Goal: Task Accomplishment & Management: Complete application form

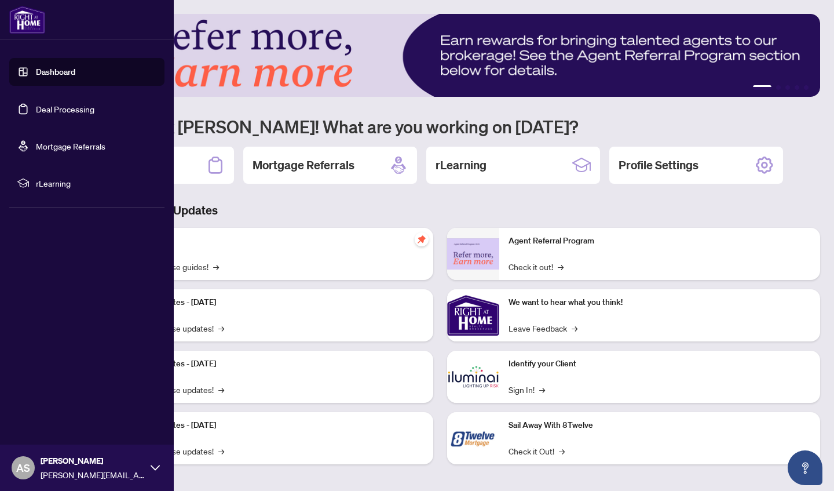
click at [53, 109] on link "Deal Processing" at bounding box center [65, 109] width 59 height 10
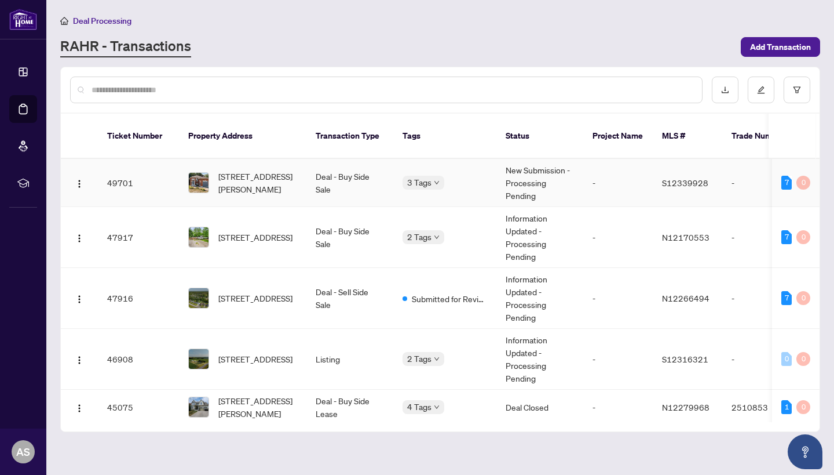
click at [372, 184] on td "Deal - Buy Side Sale" at bounding box center [350, 183] width 87 height 48
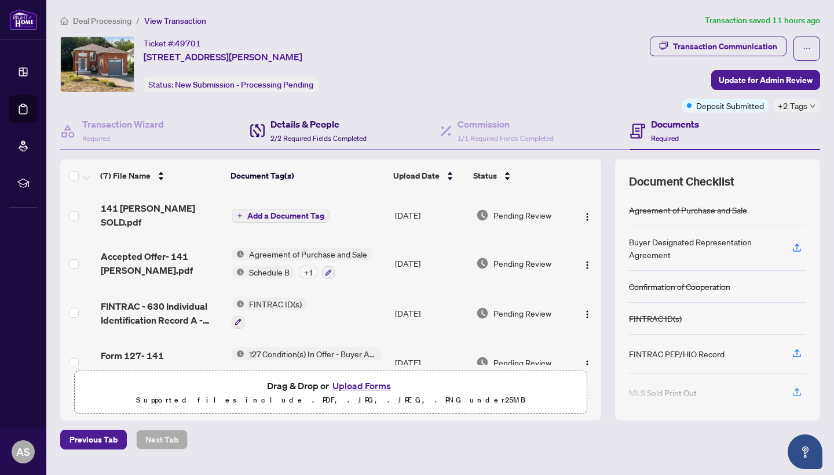
click at [350, 140] on span "2/2 Required Fields Completed" at bounding box center [319, 138] width 96 height 9
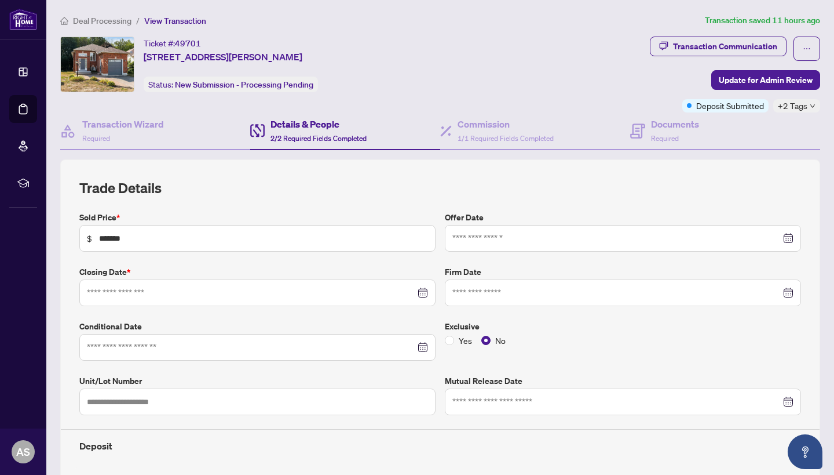
type input "**********"
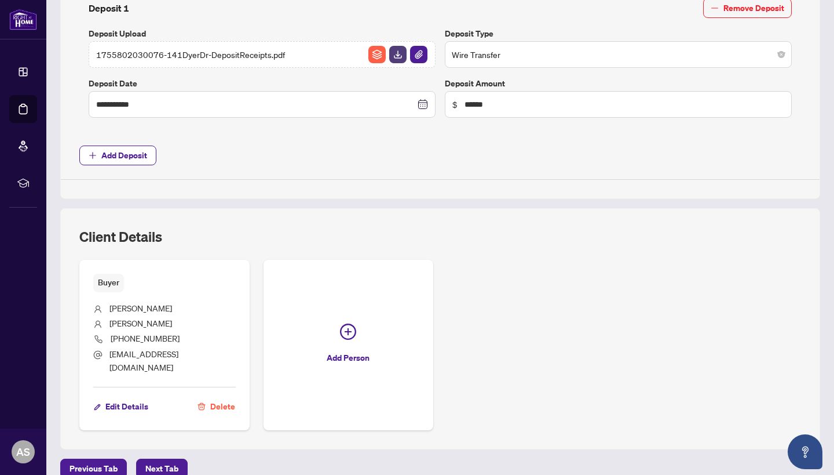
scroll to position [480, 0]
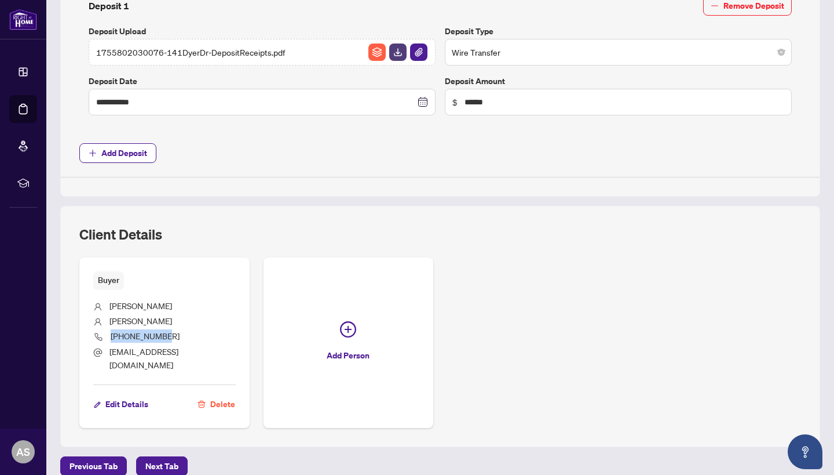
drag, startPoint x: 181, startPoint y: 334, endPoint x: 113, endPoint y: 332, distance: 67.8
click at [113, 332] on li "[PHONE_NUMBER]" at bounding box center [164, 337] width 143 height 16
copy span "[PHONE_NUMBER]"
drag, startPoint x: 180, startPoint y: 346, endPoint x: 110, endPoint y: 348, distance: 70.7
click at [110, 348] on li "[EMAIL_ADDRESS][DOMAIN_NAME]" at bounding box center [164, 358] width 143 height 27
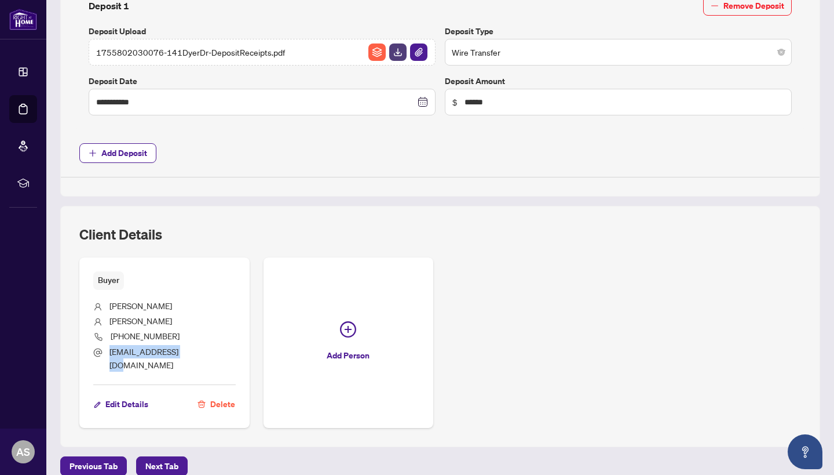
copy span "[EMAIL_ADDRESS][DOMAIN_NAME]"
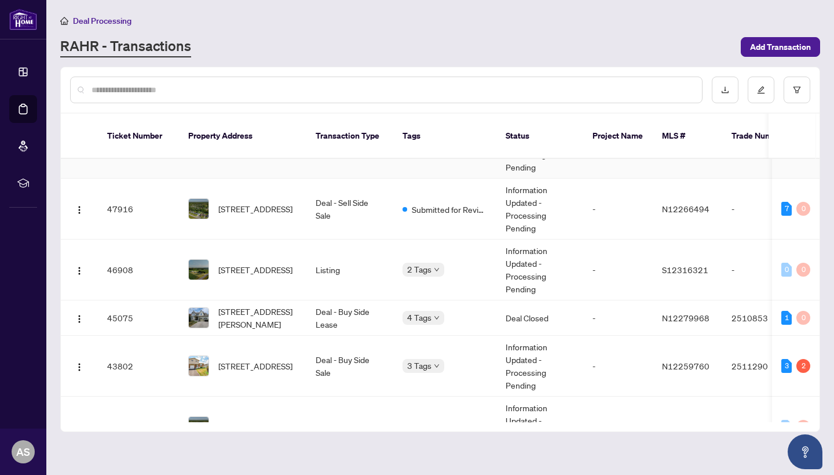
scroll to position [97, 0]
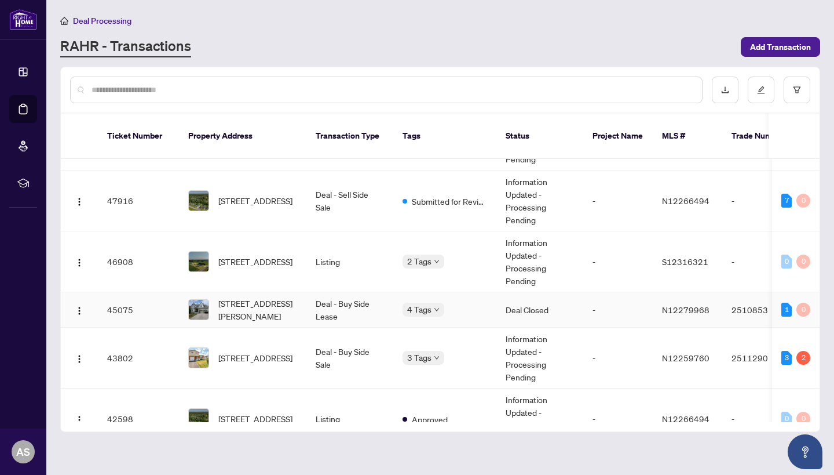
click at [293, 297] on span "[STREET_ADDRESS][PERSON_NAME]" at bounding box center [257, 309] width 79 height 25
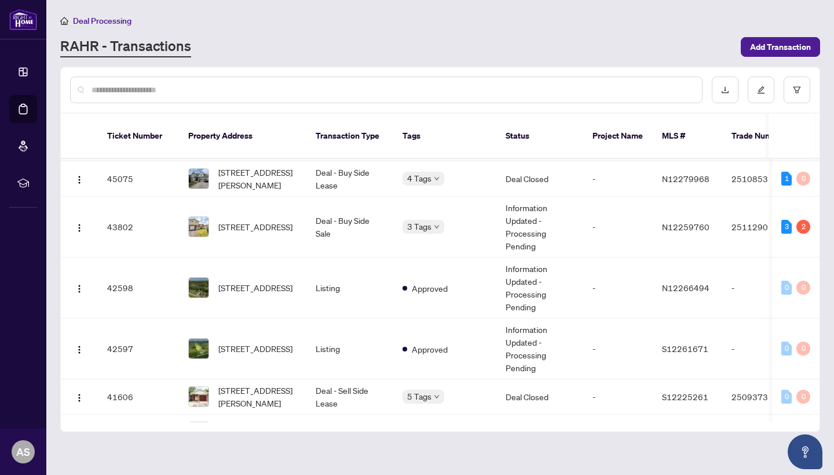
scroll to position [229, 0]
drag, startPoint x: 628, startPoint y: 15, endPoint x: 634, endPoint y: -2, distance: 17.8
click at [634, 0] on html "Dashboard Deal Processing Mortgage Referrals rLearning AS [PERSON_NAME] [EMAIL_…" at bounding box center [417, 237] width 834 height 475
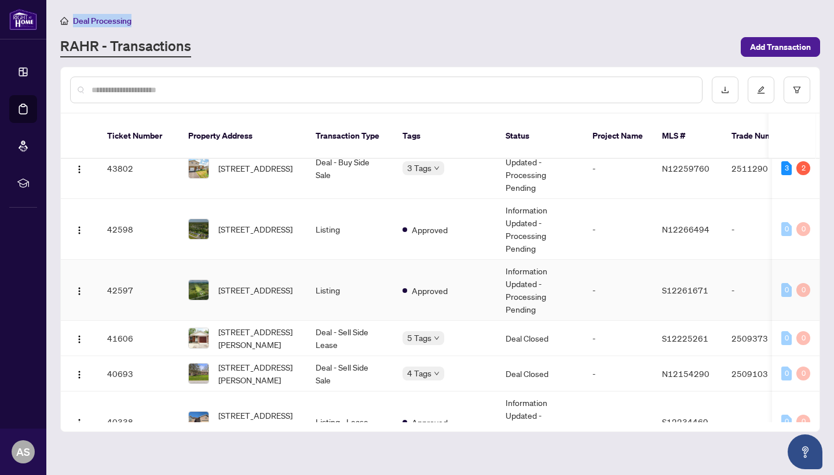
scroll to position [302, 0]
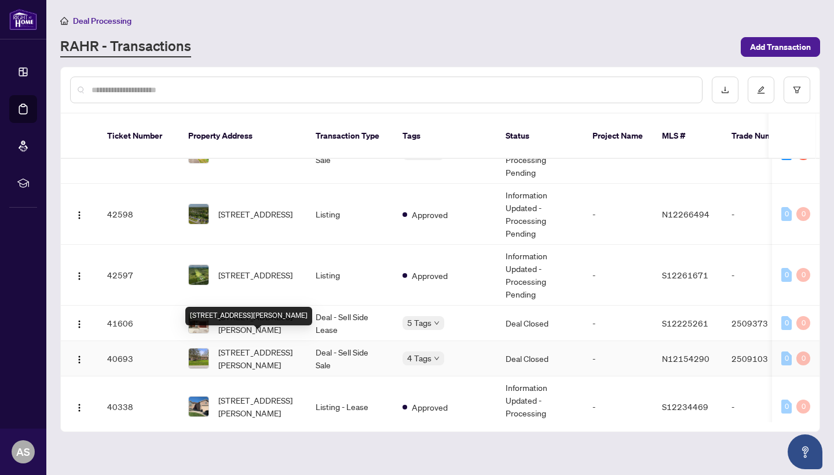
click at [289, 349] on span "[STREET_ADDRESS][PERSON_NAME]" at bounding box center [257, 357] width 79 height 25
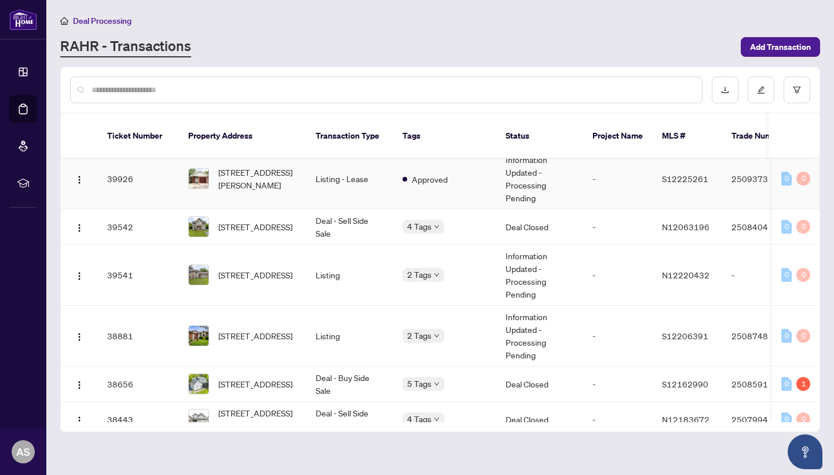
scroll to position [627, 0]
click at [618, 6] on main "Deal Processing [PERSON_NAME] - Transactions Add Transaction Ticket Number Prop…" at bounding box center [440, 237] width 788 height 475
click at [622, 2] on main "Deal Processing [PERSON_NAME] - Transactions Add Transaction Ticket Number Prop…" at bounding box center [440, 237] width 788 height 475
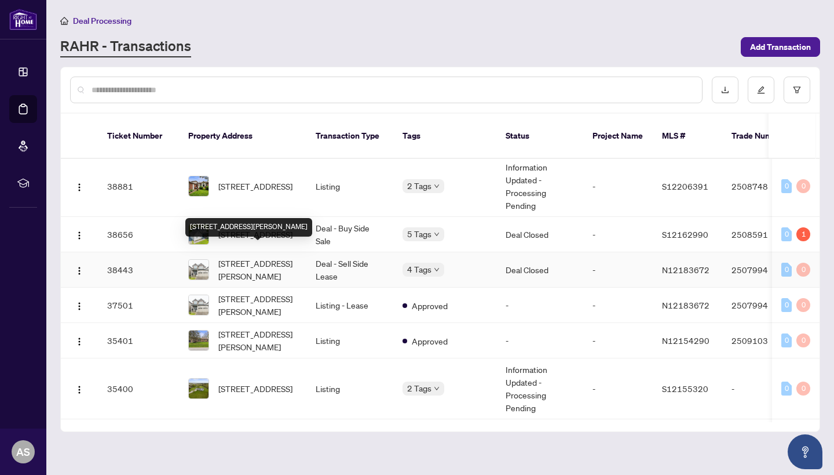
scroll to position [771, 0]
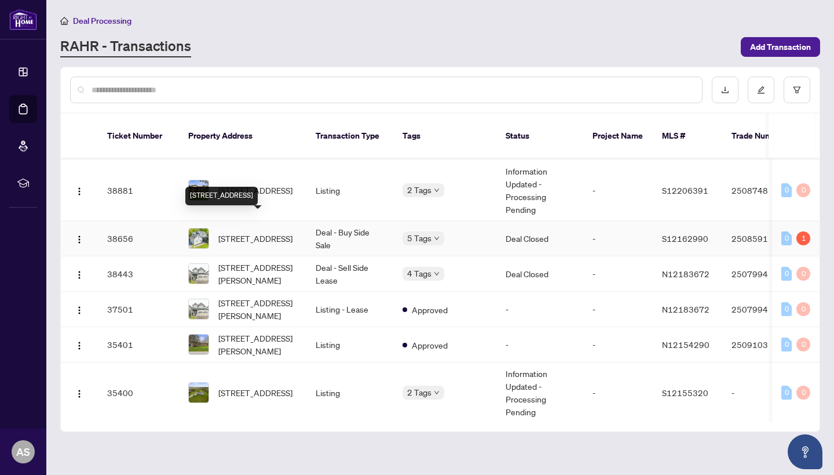
click at [267, 232] on span "[STREET_ADDRESS]" at bounding box center [255, 238] width 74 height 13
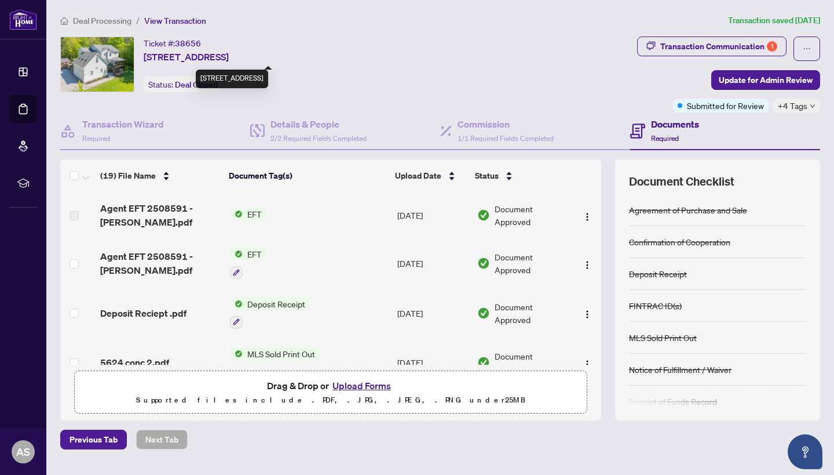
drag, startPoint x: 143, startPoint y: 57, endPoint x: 280, endPoint y: 52, distance: 136.9
click at [280, 52] on div "Ticket #: 38656 [STREET_ADDRESS] Status: Deal Closed" at bounding box center [346, 65] width 573 height 56
copy span "[STREET_ADDRESS]"
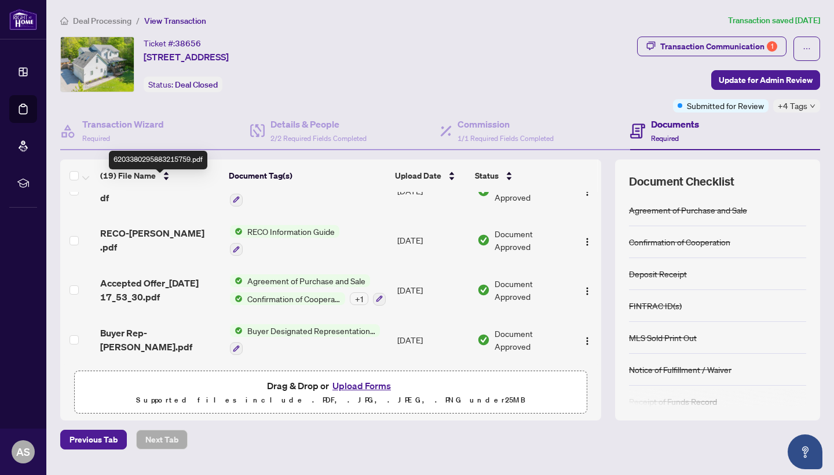
scroll to position [764, 0]
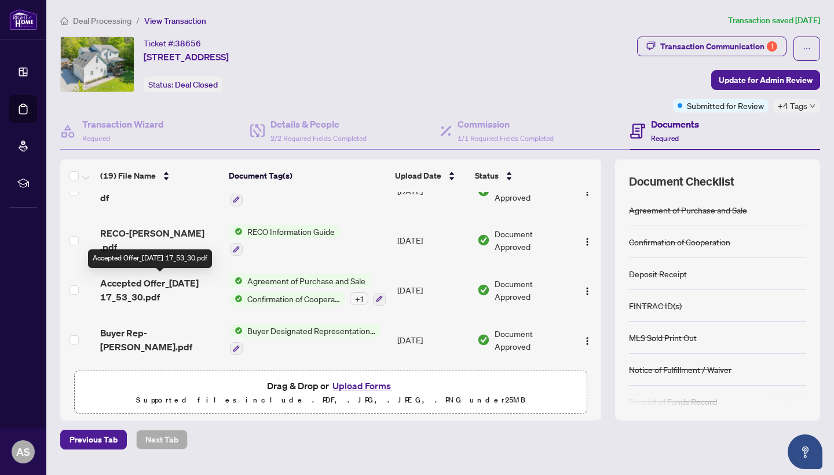
click at [176, 294] on span "Accepted Offer_[DATE] 17_53_30.pdf" at bounding box center [160, 290] width 121 height 28
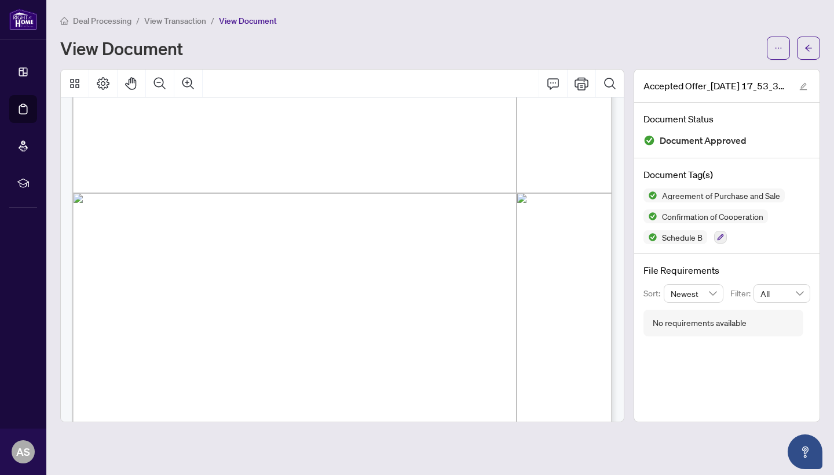
scroll to position [1795, 0]
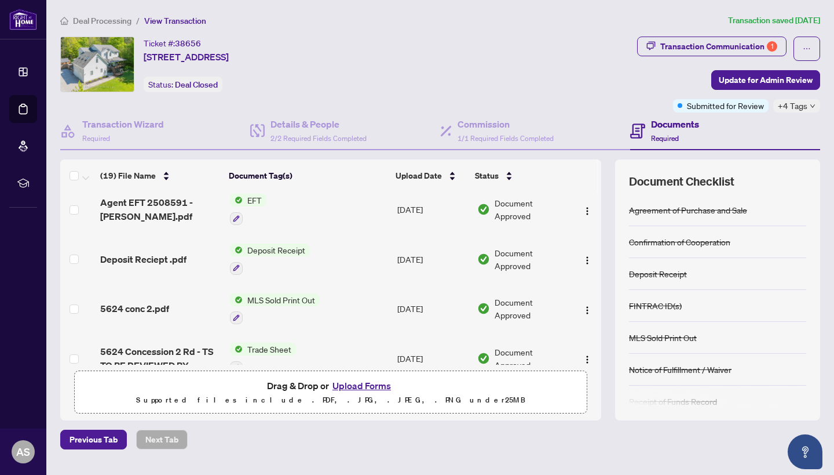
scroll to position [57, 0]
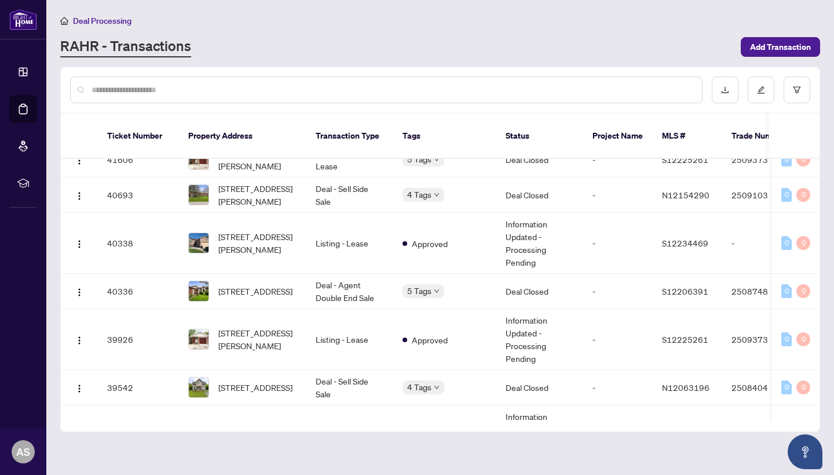
scroll to position [457, 0]
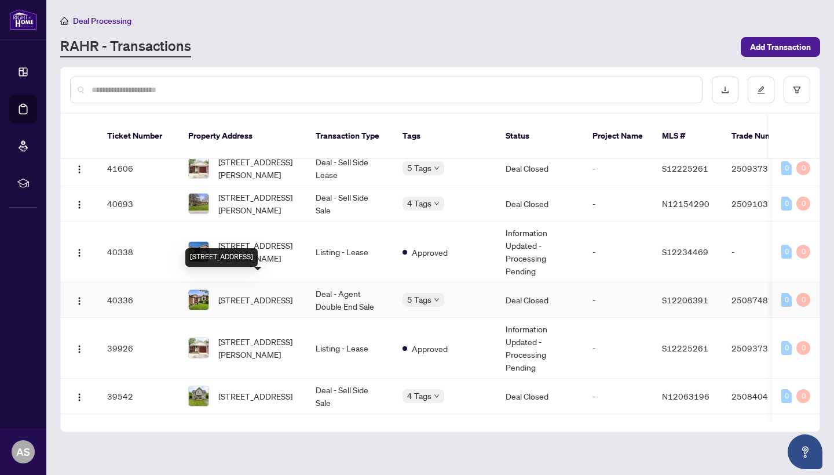
click at [259, 293] on span "[STREET_ADDRESS]" at bounding box center [255, 299] width 74 height 13
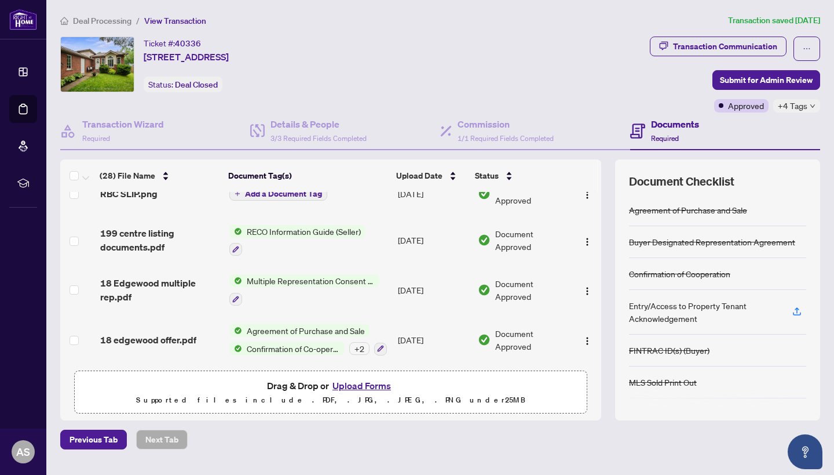
scroll to position [1193, 0]
click at [186, 337] on span "18 edgewood offer.pdf" at bounding box center [148, 340] width 96 height 14
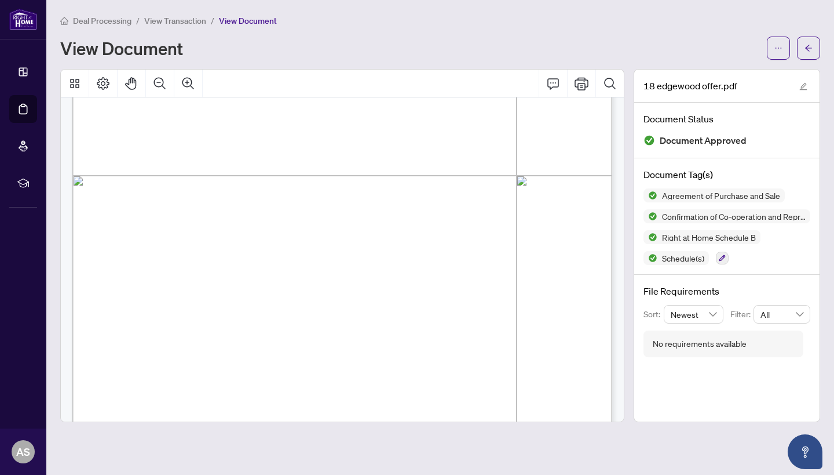
scroll to position [380, 0]
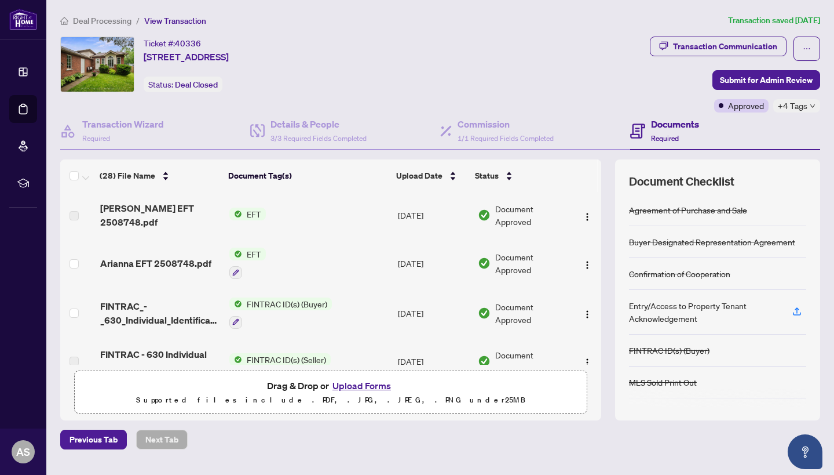
scroll to position [31, 0]
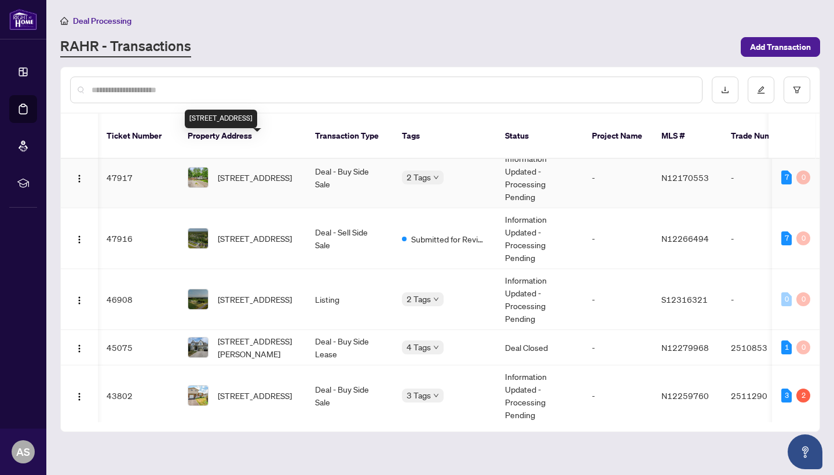
scroll to position [76, 1]
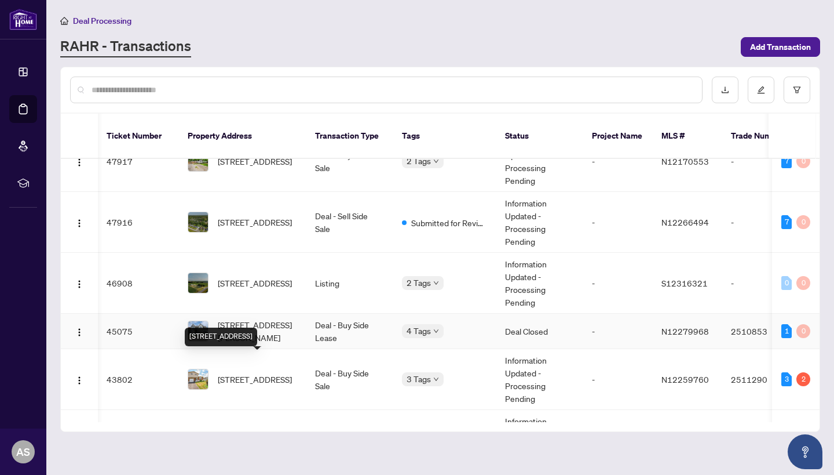
click at [256, 318] on span "[STREET_ADDRESS][PERSON_NAME]" at bounding box center [257, 330] width 79 height 25
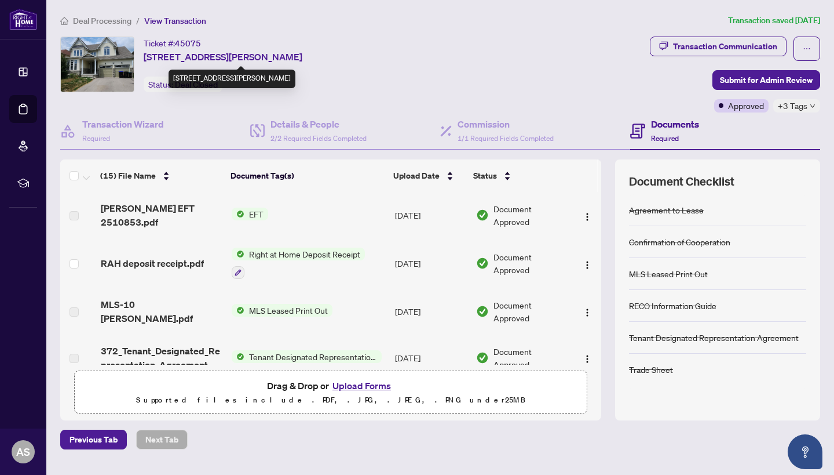
drag, startPoint x: 144, startPoint y: 55, endPoint x: 302, endPoint y: 55, distance: 158.2
click at [302, 55] on span "[STREET_ADDRESS][PERSON_NAME]" at bounding box center [223, 57] width 159 height 14
copy span "[STREET_ADDRESS][PERSON_NAME]"
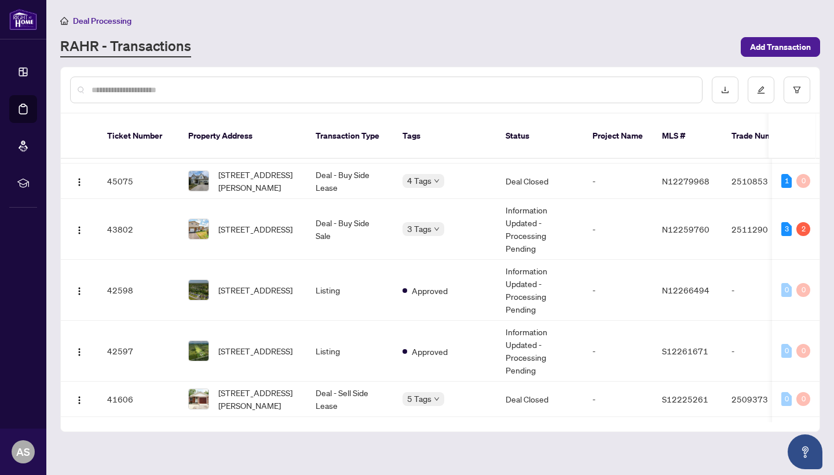
scroll to position [254, 0]
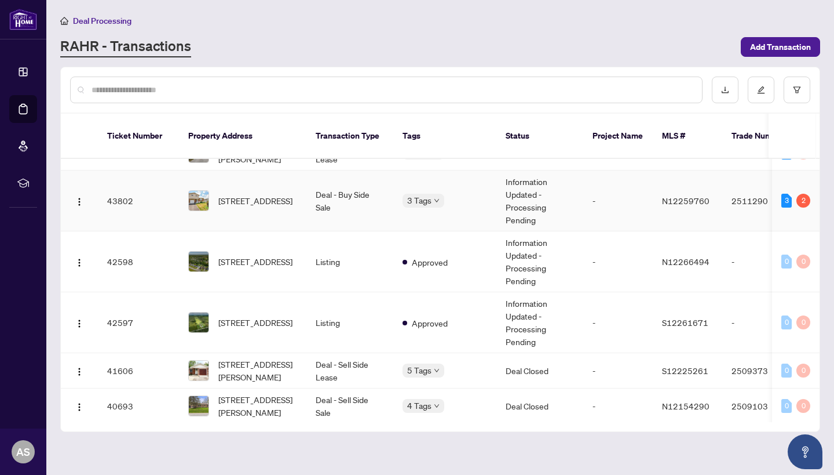
click at [260, 194] on span "[STREET_ADDRESS]" at bounding box center [255, 200] width 74 height 13
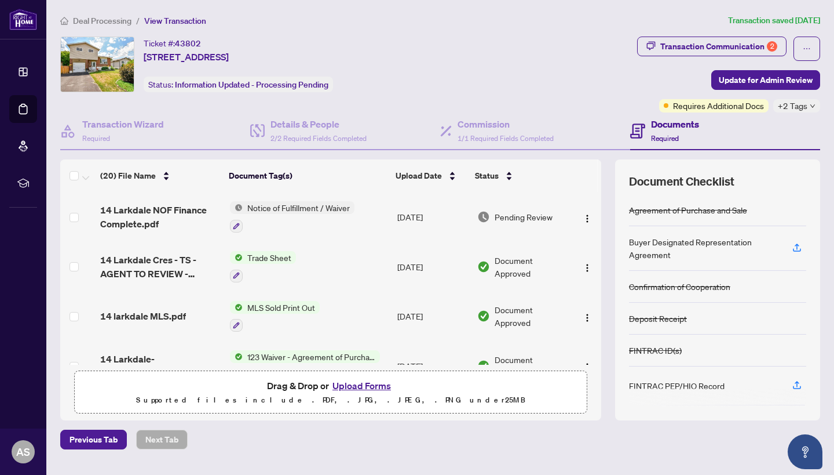
click at [298, 151] on div "Transaction Wizard Required Details & People 2/2 Required Fields Completed Comm…" at bounding box center [440, 266] width 760 height 308
click at [302, 134] on span "2/2 Required Fields Completed" at bounding box center [319, 138] width 96 height 9
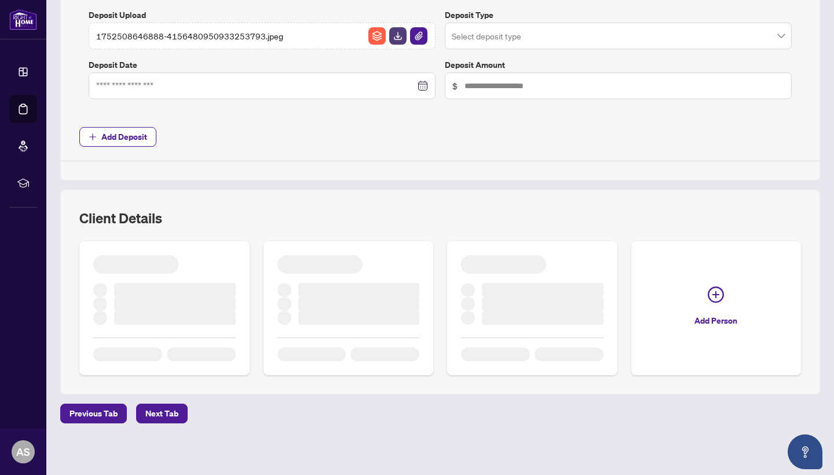
scroll to position [495, 0]
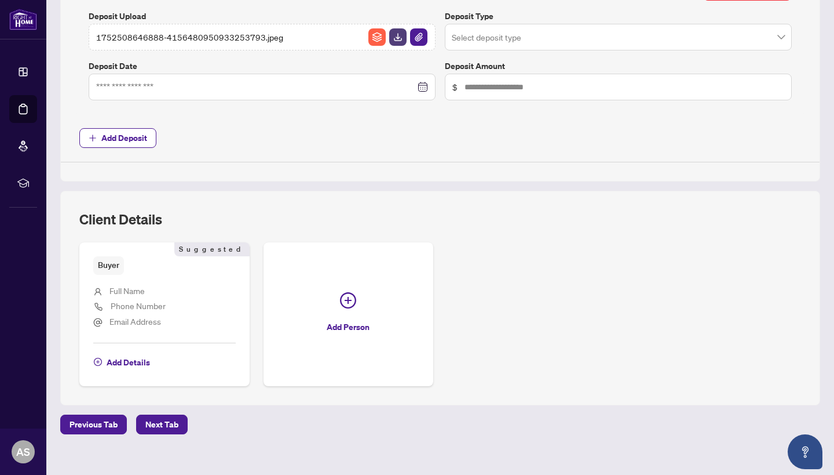
click at [187, 287] on li "Full Name" at bounding box center [164, 291] width 143 height 15
click at [140, 357] on span "Add Details" at bounding box center [128, 362] width 43 height 19
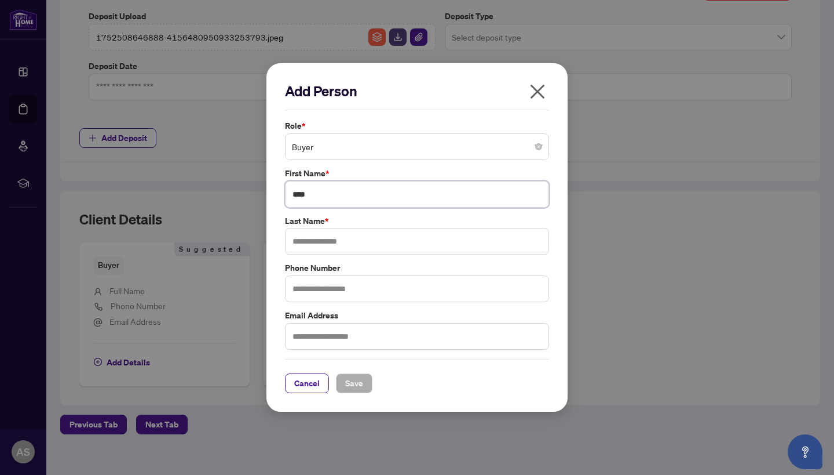
type input "***"
type input "*********"
paste input "**********"
type input "**********"
click at [439, 279] on input "text" at bounding box center [417, 288] width 264 height 27
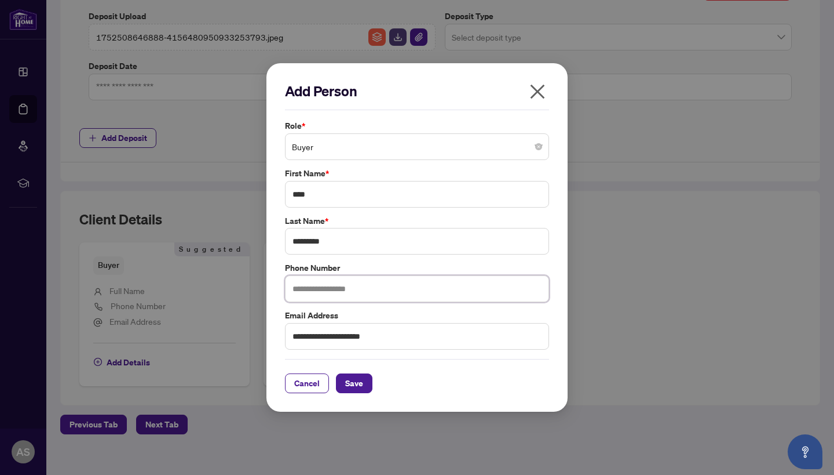
paste input "**********"
type input "**********"
click at [403, 246] on input "*********" at bounding box center [417, 241] width 264 height 27
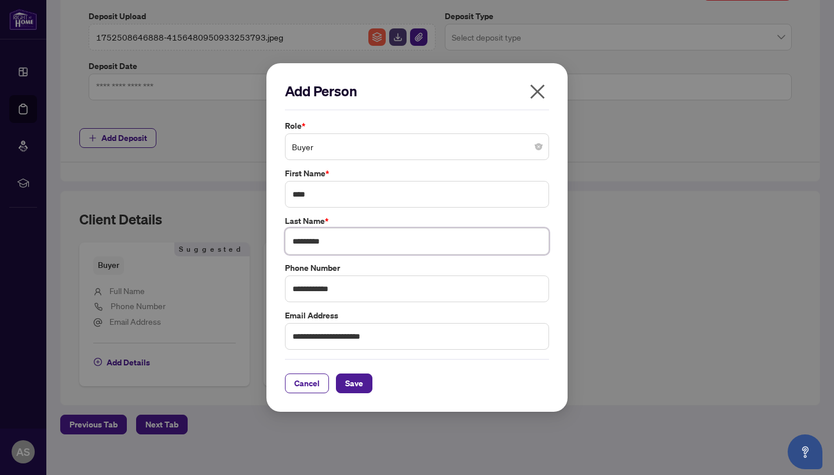
paste input "text"
type input "*******"
click at [361, 385] on span "Save" at bounding box center [354, 383] width 18 height 19
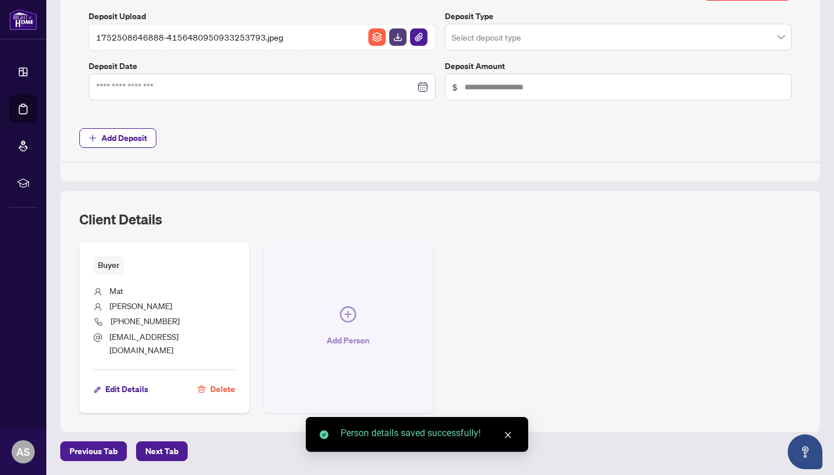
click at [360, 331] on span "Add Person" at bounding box center [348, 340] width 43 height 19
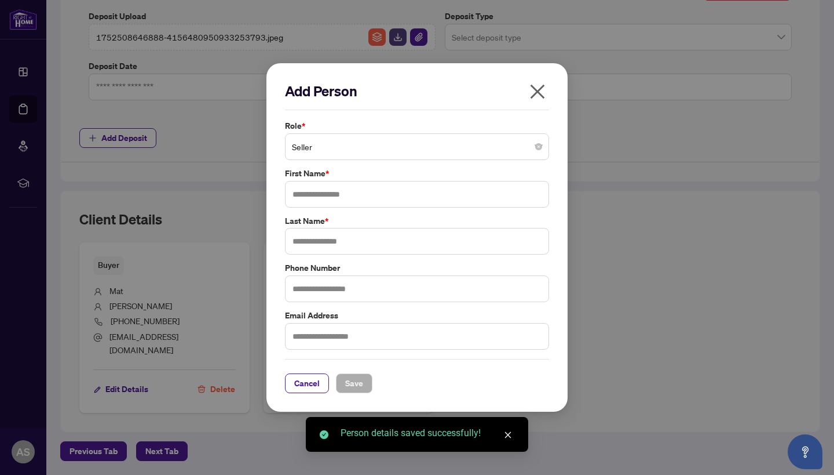
click at [356, 216] on label "Last Name *" at bounding box center [417, 220] width 264 height 13
click at [375, 143] on span "Seller" at bounding box center [417, 147] width 250 height 22
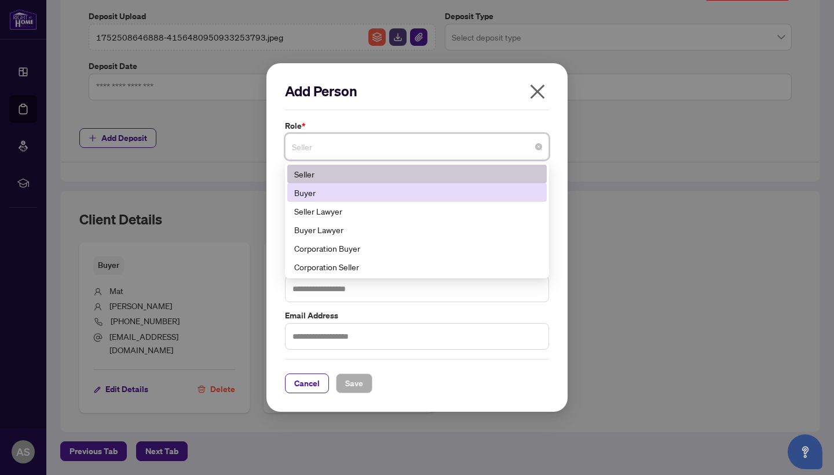
click at [374, 187] on div "Buyer" at bounding box center [417, 192] width 246 height 13
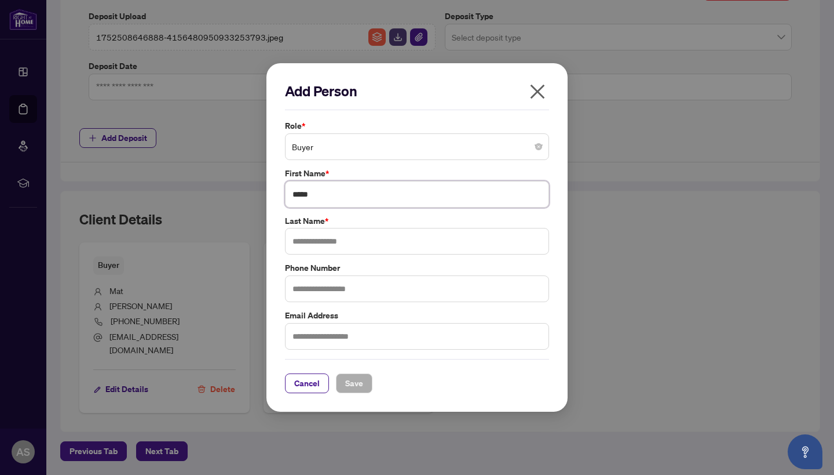
type input "*****"
type input "*******"
click at [564, 280] on div "Add Person Role * Buyer 1 2 5 Seller Buyer Seller Lawyer Buyer Lawyer Corporati…" at bounding box center [417, 237] width 301 height 349
click at [353, 387] on span "Save" at bounding box center [354, 383] width 18 height 19
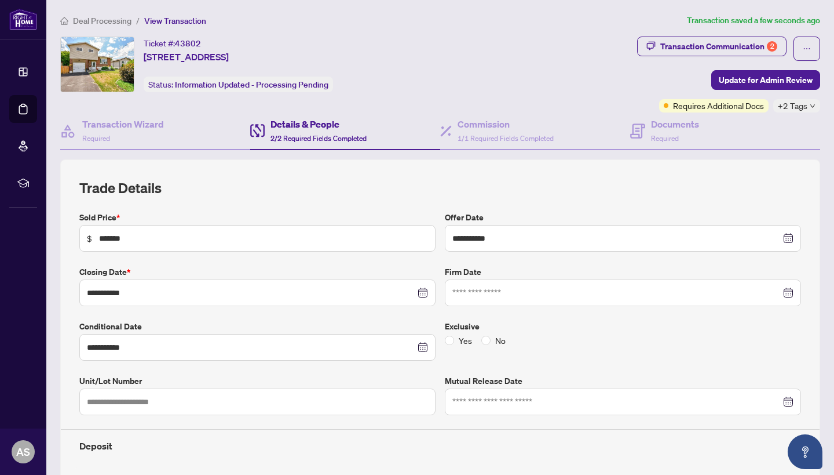
scroll to position [0, 0]
click at [162, 132] on div "Transaction Wizard Required" at bounding box center [123, 130] width 82 height 27
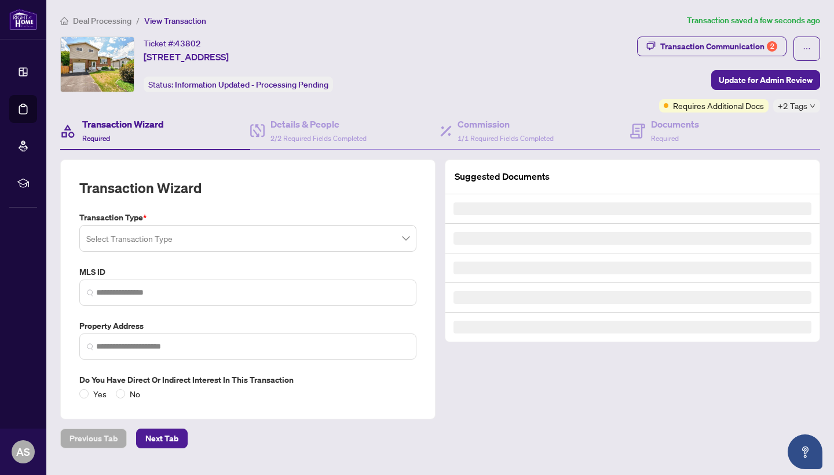
type input "*********"
type input "**********"
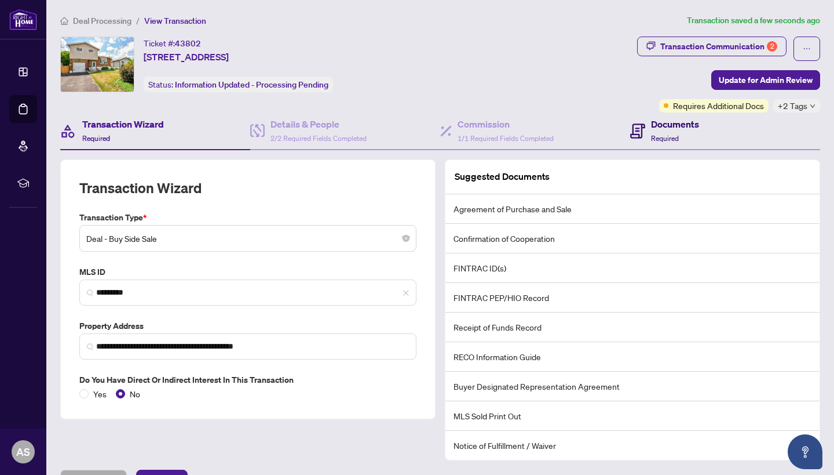
click at [663, 130] on div "Documents Required" at bounding box center [675, 130] width 48 height 27
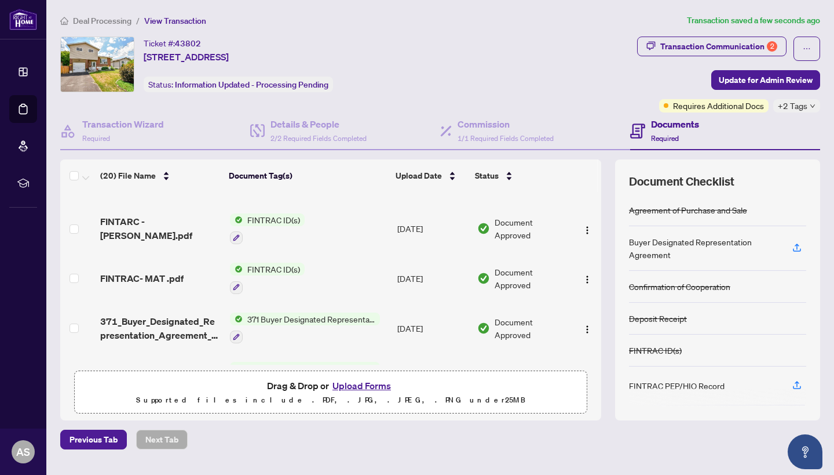
scroll to position [378, 0]
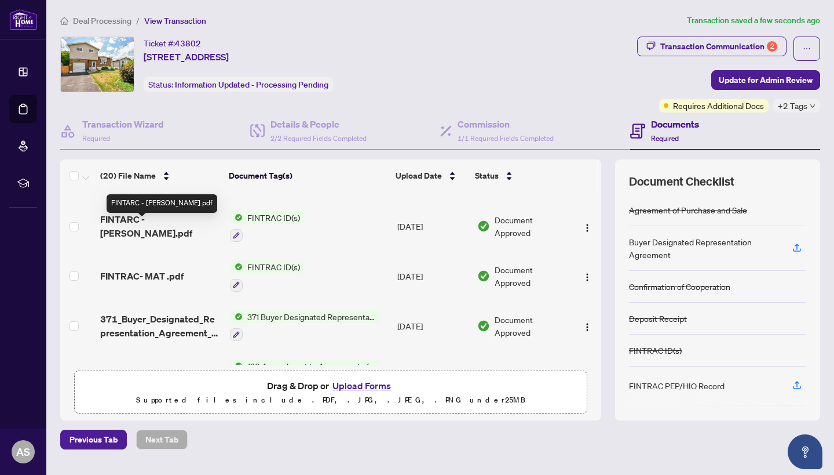
click at [174, 229] on span "FINTARC - [PERSON_NAME].pdf" at bounding box center [160, 226] width 121 height 28
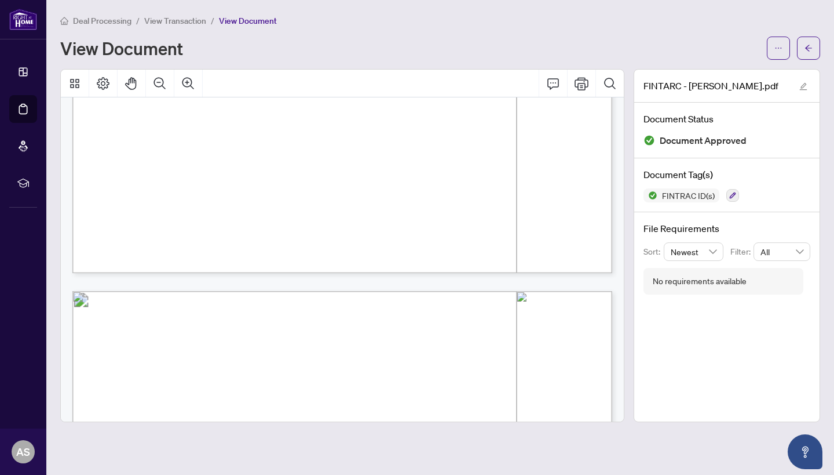
scroll to position [529, 0]
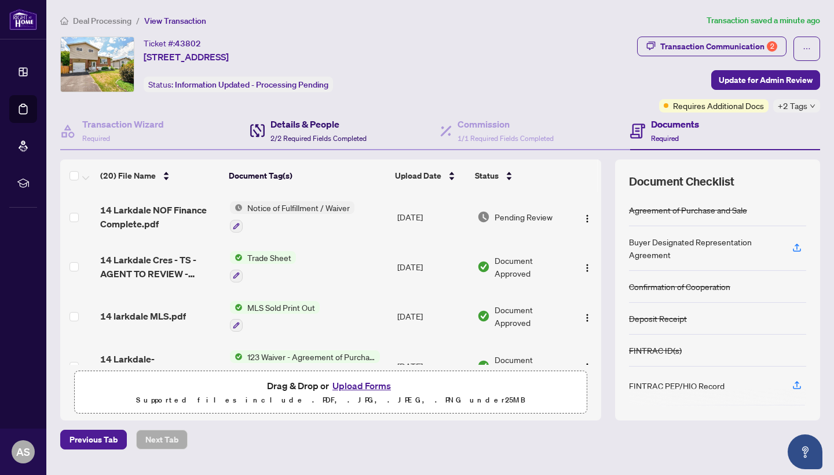
click at [336, 119] on h4 "Details & People" at bounding box center [319, 124] width 96 height 14
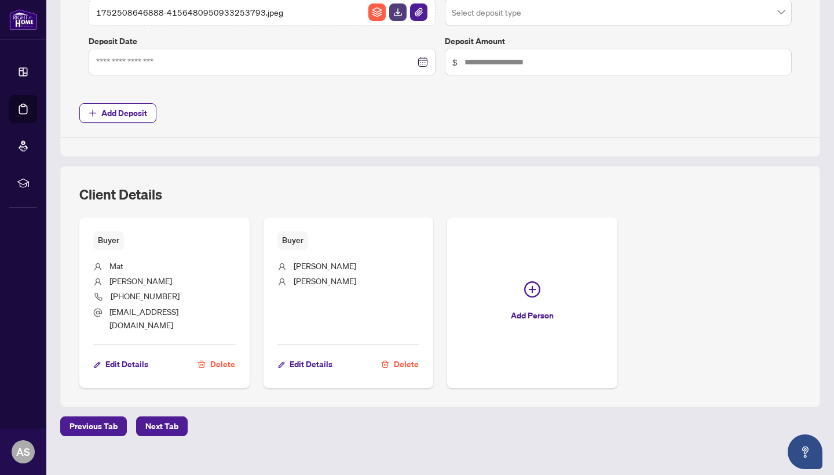
scroll to position [519, 0]
drag, startPoint x: 180, startPoint y: 294, endPoint x: 111, endPoint y: 294, distance: 69.5
click at [111, 294] on li "[PHONE_NUMBER]" at bounding box center [164, 298] width 143 height 16
copy span "[PHONE_NUMBER]"
drag, startPoint x: 215, startPoint y: 307, endPoint x: 110, endPoint y: 310, distance: 104.9
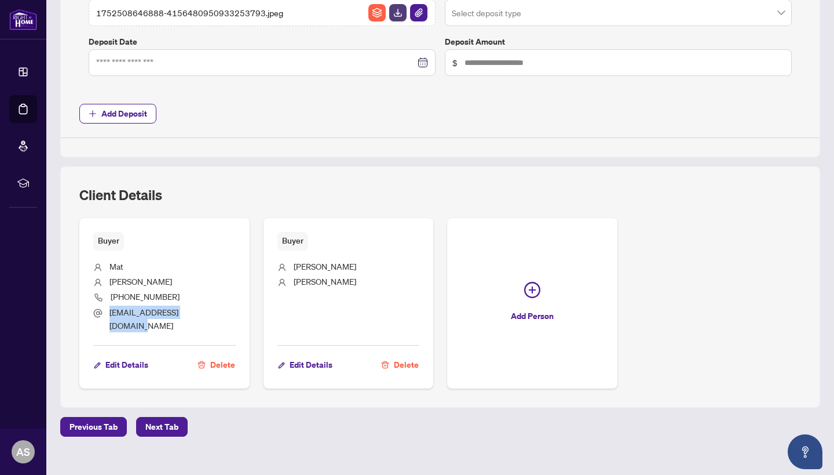
click at [110, 310] on li "[EMAIL_ADDRESS][DOMAIN_NAME]" at bounding box center [164, 318] width 143 height 27
copy span "[EMAIL_ADDRESS][DOMAIN_NAME]"
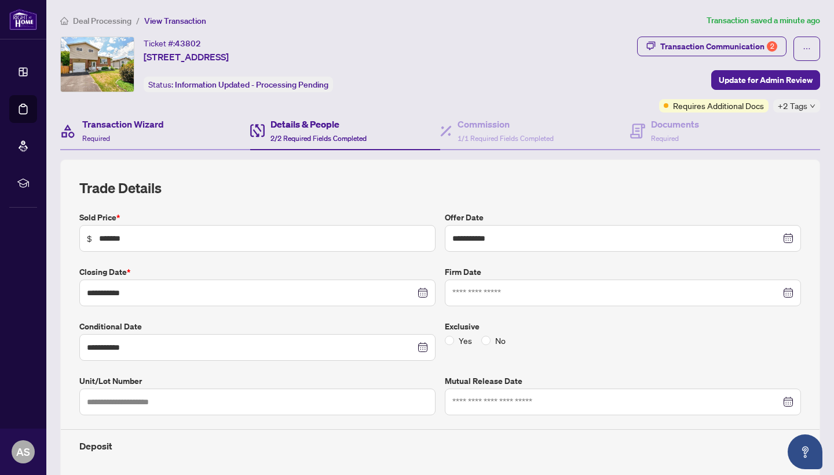
scroll to position [0, 0]
click at [180, 138] on div "Transaction Wizard Required" at bounding box center [155, 131] width 190 height 38
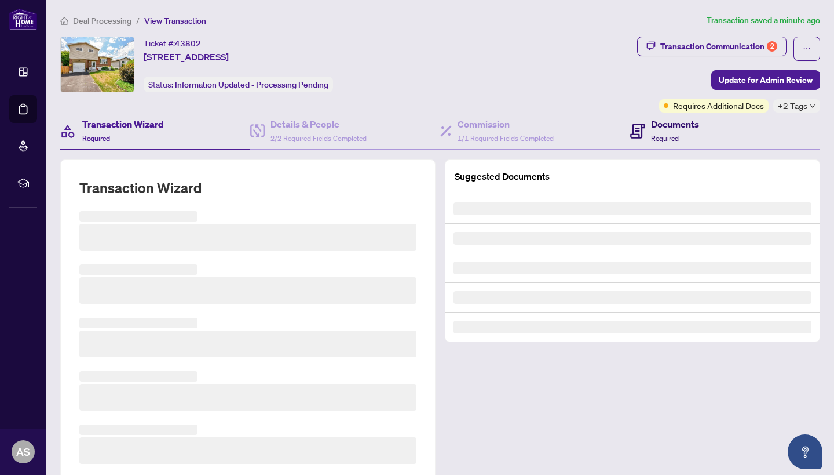
click at [668, 130] on h4 "Documents" at bounding box center [675, 124] width 48 height 14
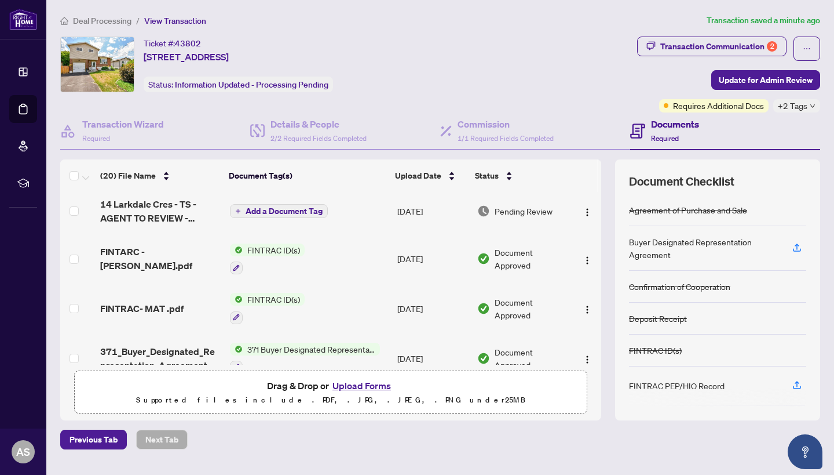
scroll to position [362, 0]
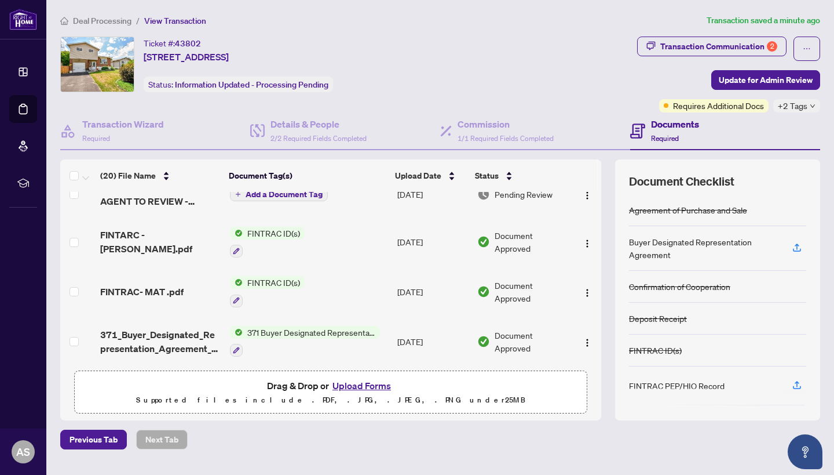
click at [138, 297] on span "FINTRAC- MAT .pdf" at bounding box center [141, 292] width 83 height 14
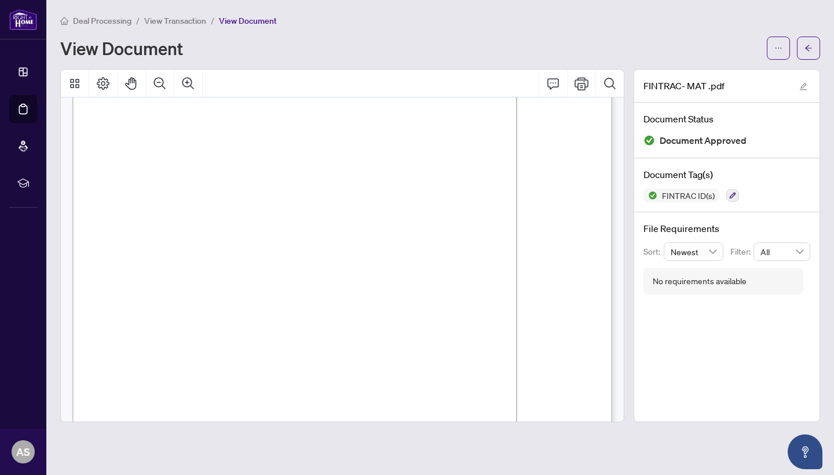
scroll to position [64, 0]
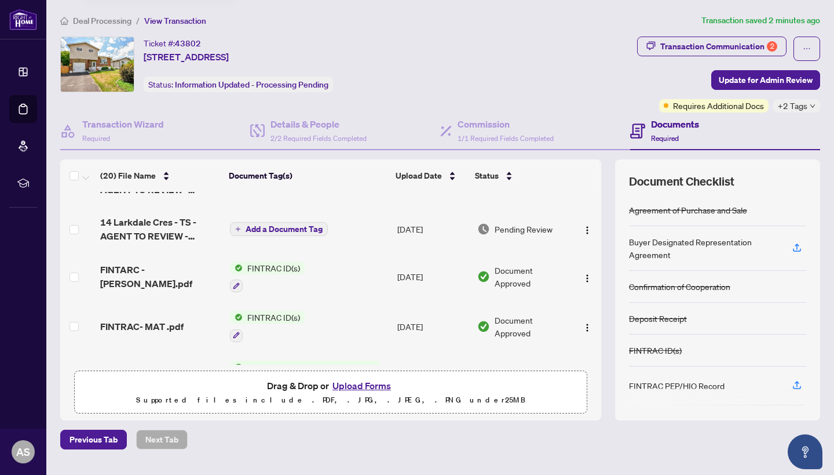
scroll to position [329, 0]
click at [165, 275] on span "FINTARC - [PERSON_NAME].pdf" at bounding box center [160, 275] width 121 height 28
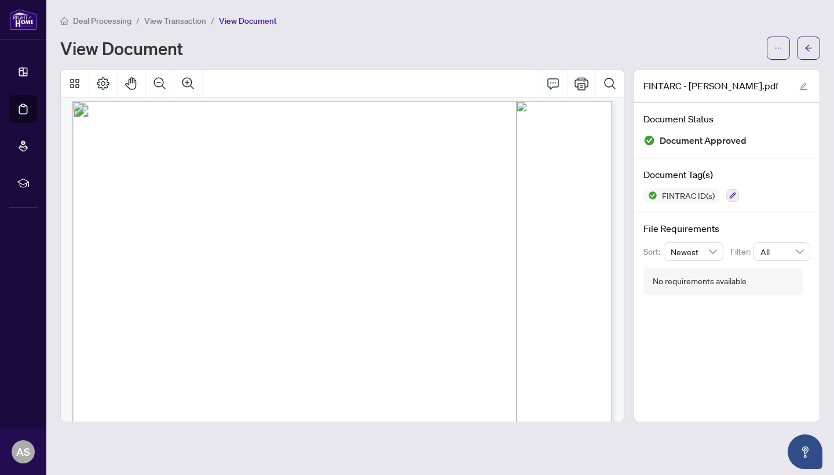
scroll to position [10, 0]
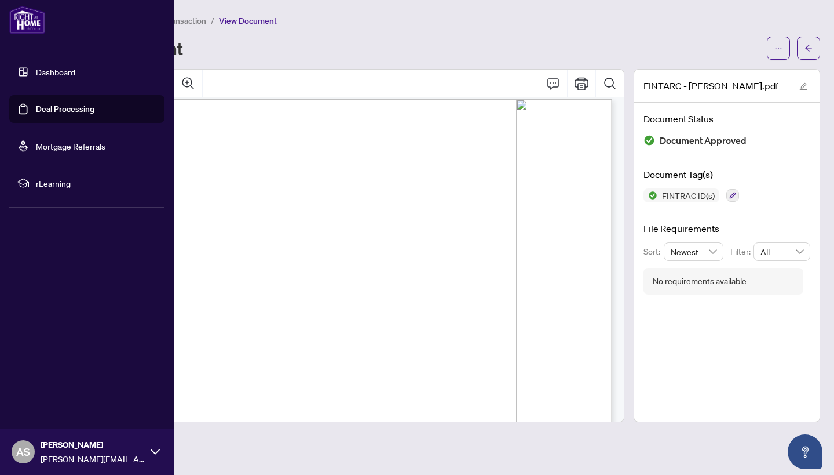
click at [43, 105] on link "Deal Processing" at bounding box center [65, 109] width 59 height 10
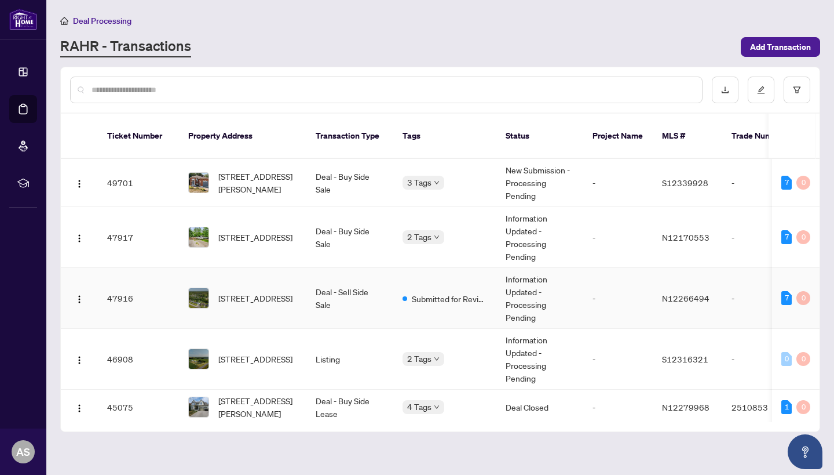
click at [256, 300] on td "[STREET_ADDRESS]" at bounding box center [242, 298] width 127 height 61
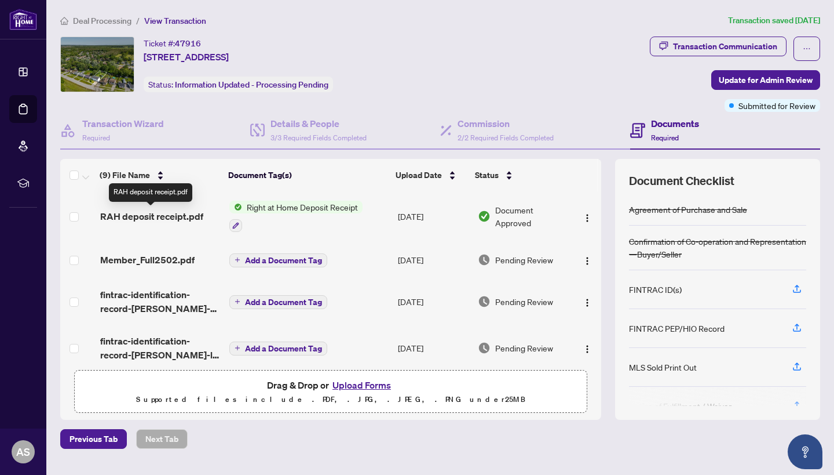
click at [189, 221] on span "RAH deposit receipt.pdf" at bounding box center [151, 216] width 103 height 14
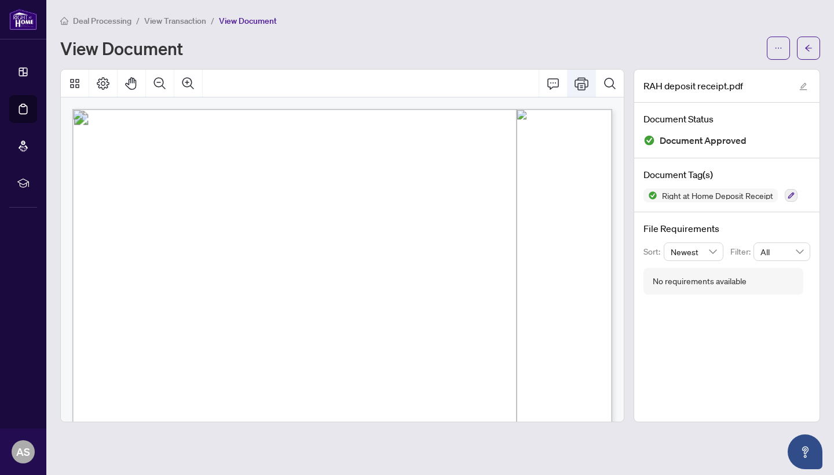
click at [584, 84] on icon "Print" at bounding box center [582, 83] width 14 height 14
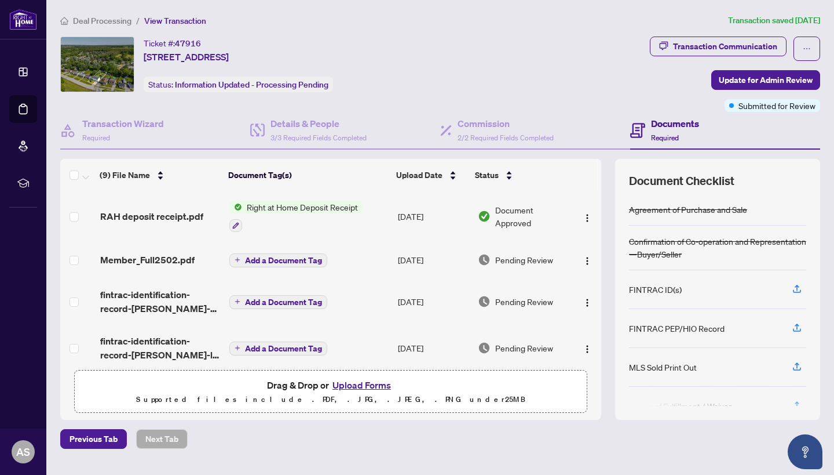
scroll to position [20, 0]
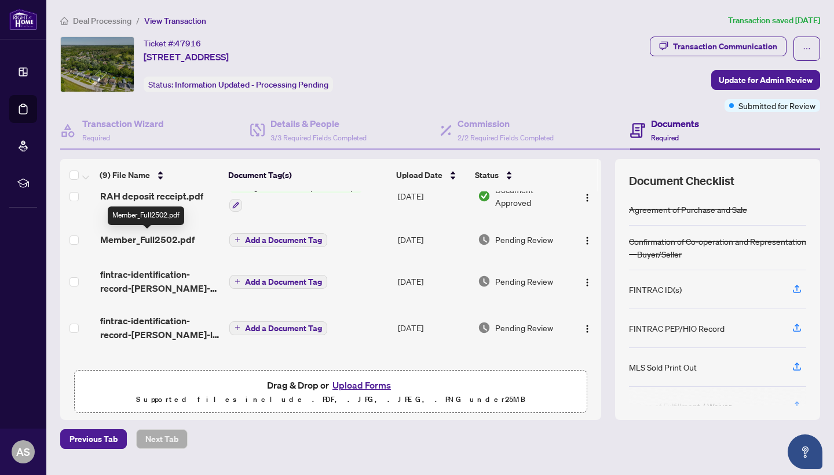
click at [145, 234] on span "Member_Full2502.pdf" at bounding box center [147, 239] width 94 height 14
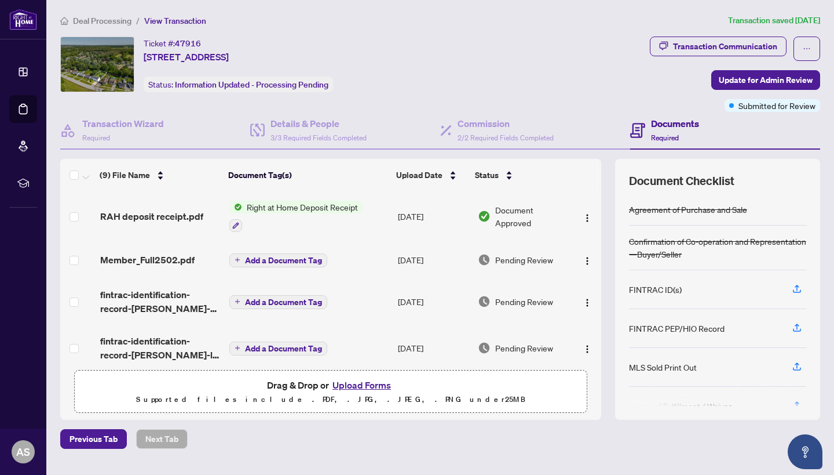
click at [287, 260] on span "Add a Document Tag" at bounding box center [283, 260] width 77 height 8
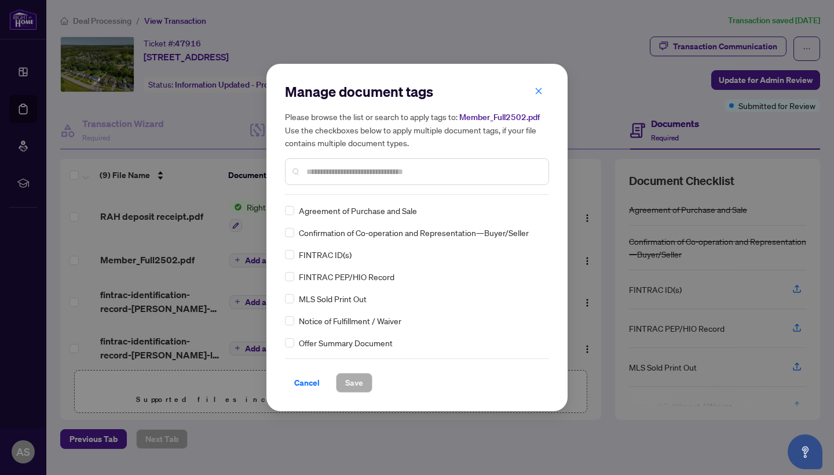
click at [384, 183] on div at bounding box center [417, 171] width 264 height 27
click at [384, 175] on input "text" at bounding box center [423, 171] width 233 height 13
type input "****"
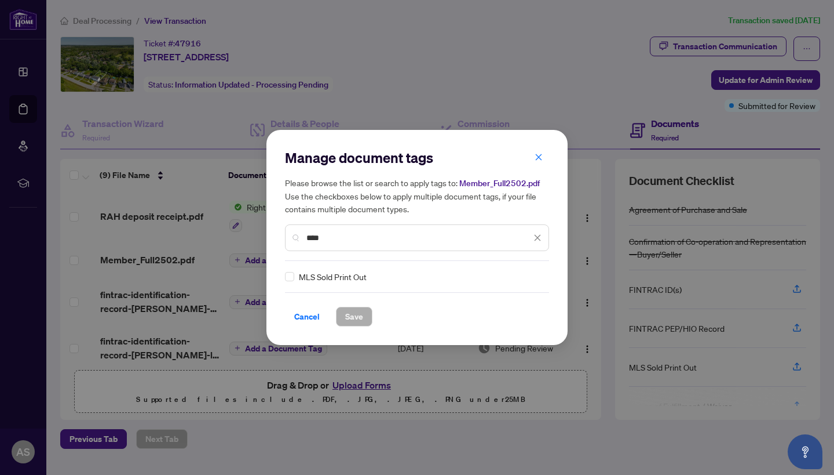
click at [285, 276] on div "Manage document tags Please browse the list or search to apply tags to: Member_…" at bounding box center [417, 237] width 301 height 215
click at [293, 280] on span at bounding box center [289, 276] width 9 height 9
click at [363, 309] on span "Save" at bounding box center [354, 316] width 18 height 19
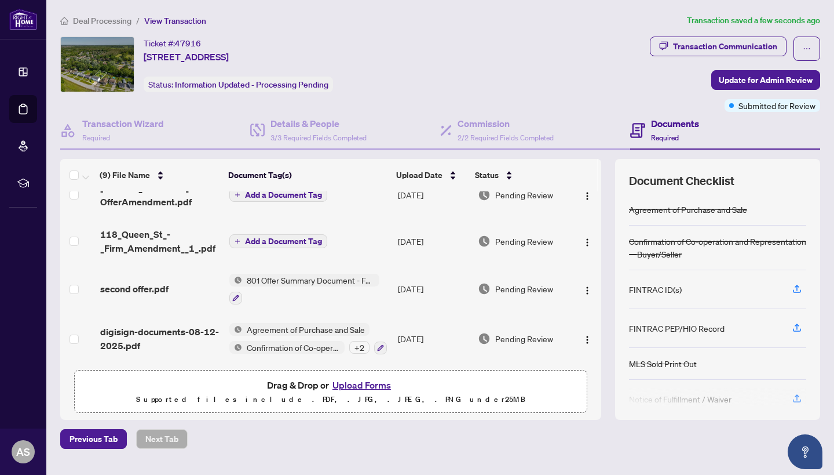
scroll to position [263, 0]
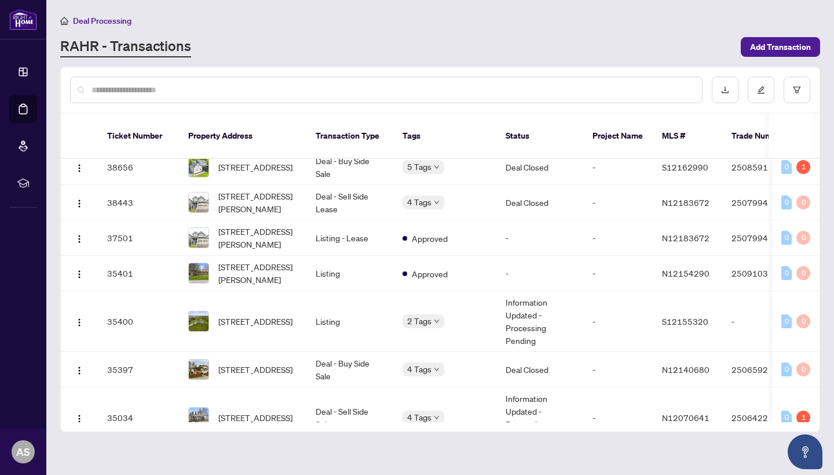
scroll to position [847, 0]
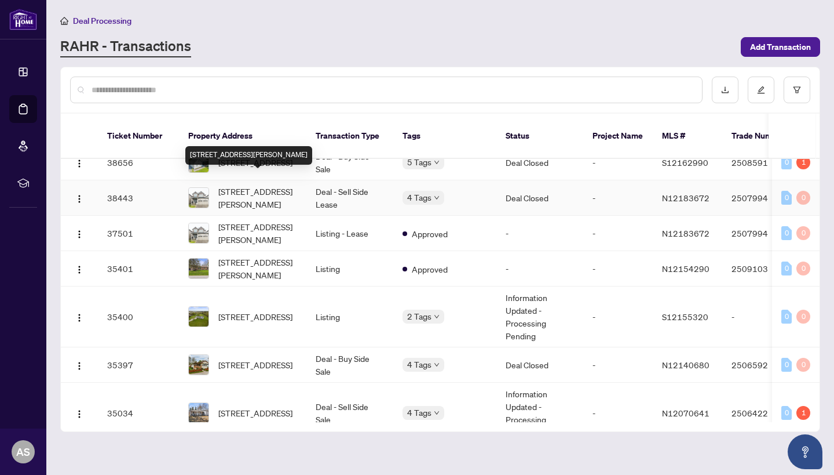
click at [220, 195] on span "[STREET_ADDRESS][PERSON_NAME]" at bounding box center [257, 197] width 79 height 25
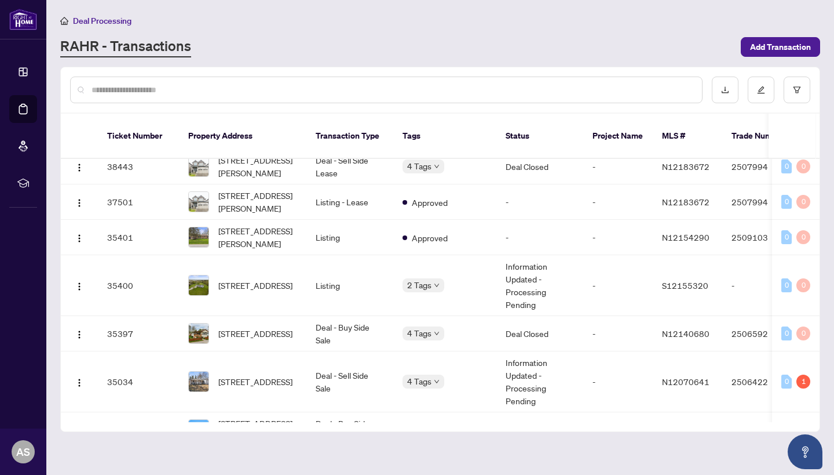
scroll to position [880, 0]
click at [583, 5] on main "Deal Processing [PERSON_NAME] - Transactions Add Transaction Ticket Number Prop…" at bounding box center [440, 237] width 788 height 475
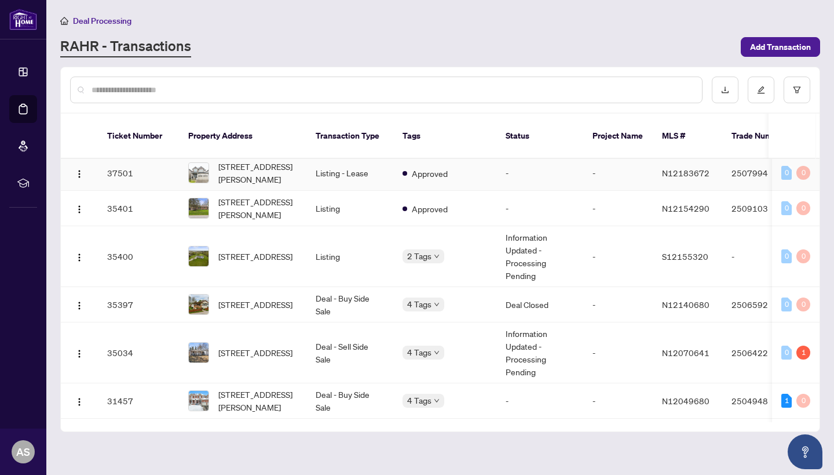
scroll to position [916, 0]
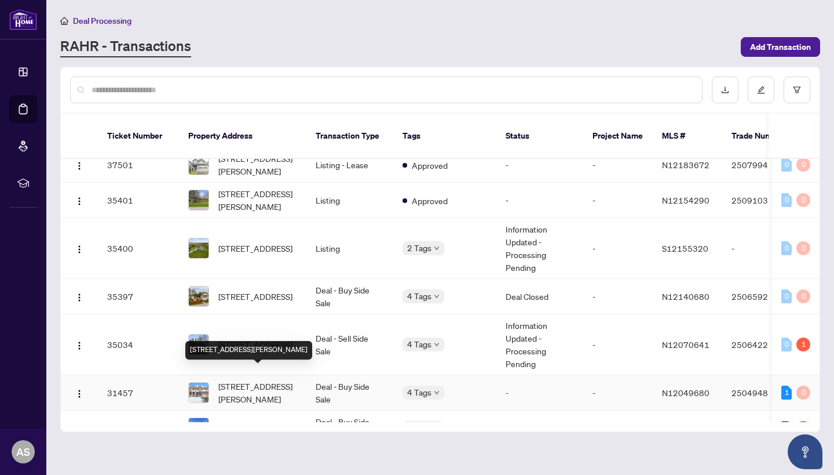
click at [268, 380] on span "[STREET_ADDRESS][PERSON_NAME]" at bounding box center [257, 392] width 79 height 25
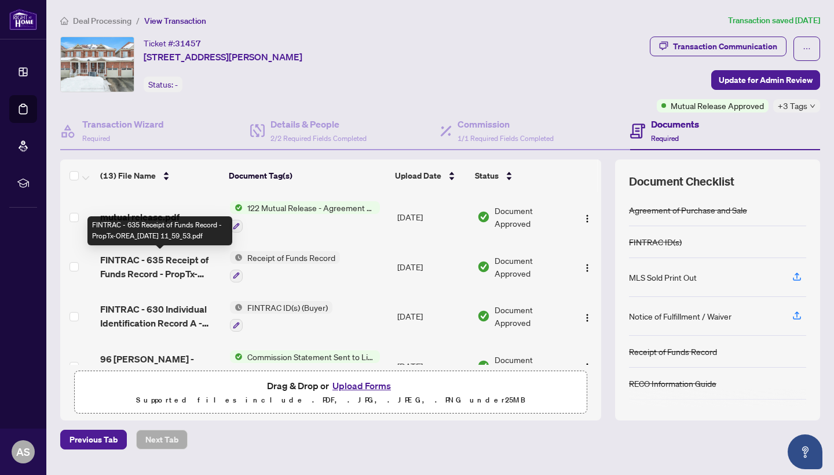
scroll to position [5, 0]
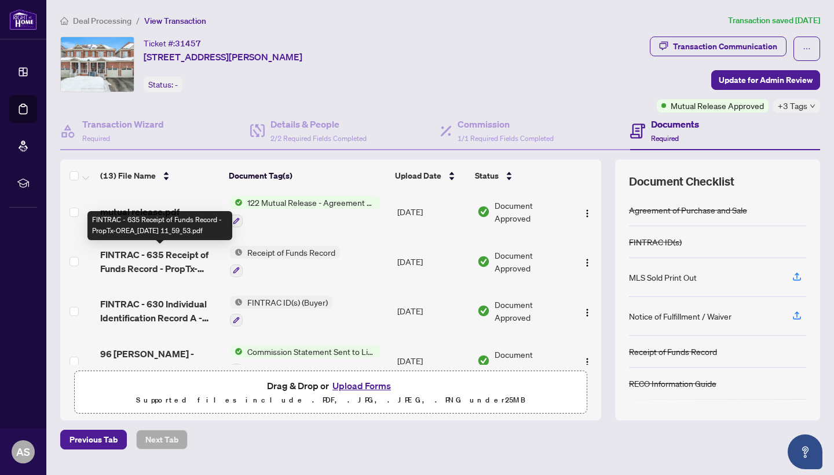
click at [167, 312] on span "FINTRAC - 630 Individual Identification Record A - PropTx-OREA_[DATE] 11_59_43.…" at bounding box center [160, 311] width 121 height 28
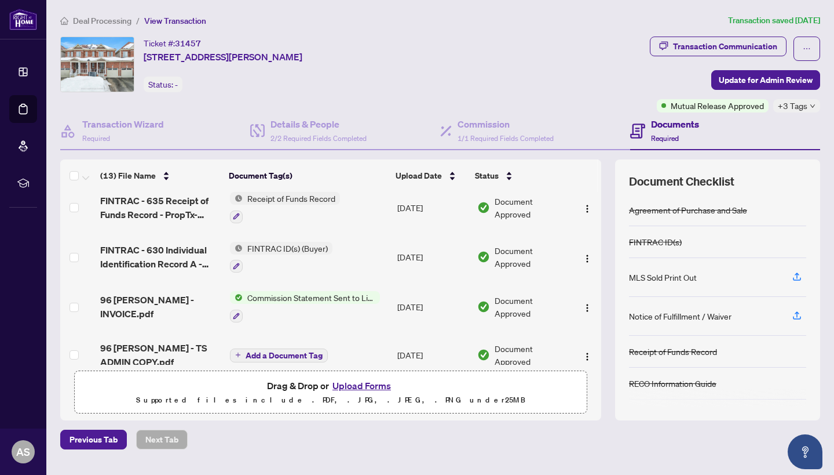
scroll to position [73, 0]
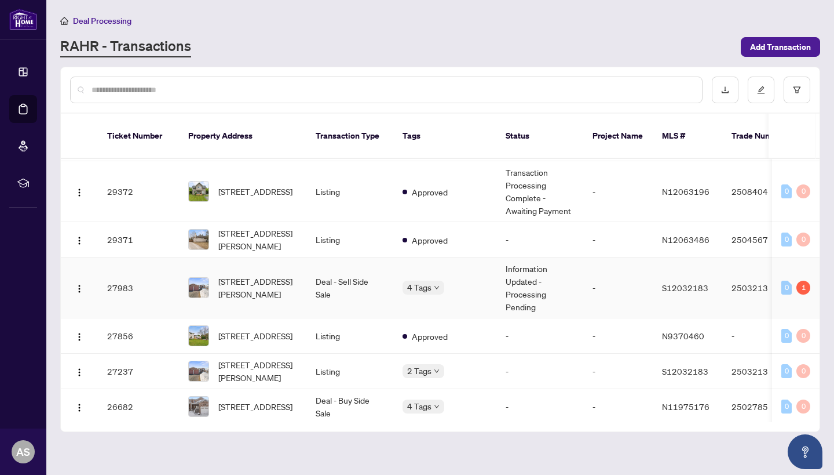
scroll to position [1324, 0]
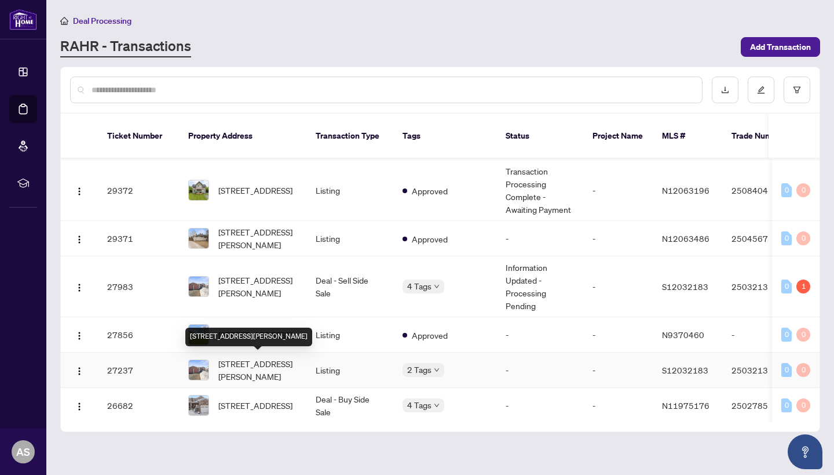
click at [272, 360] on span "[STREET_ADDRESS][PERSON_NAME]" at bounding box center [257, 369] width 79 height 25
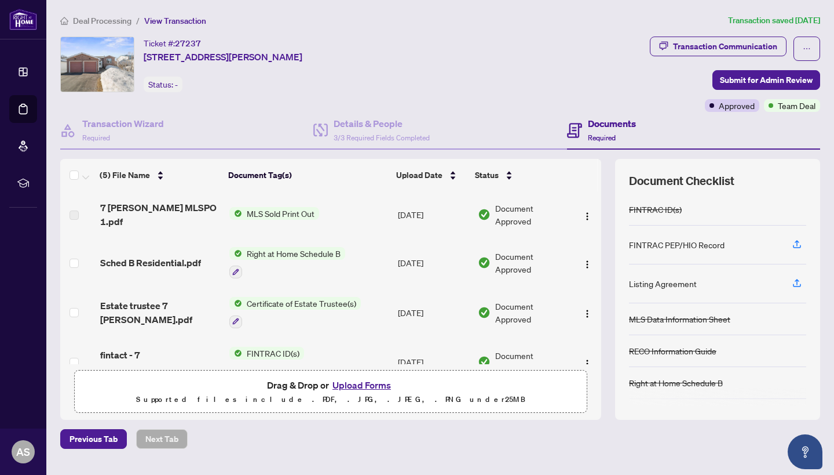
click at [349, 155] on div "Transaction Wizard Required Details & People 3/3 Required Fields Completed Docu…" at bounding box center [440, 266] width 760 height 308
click at [353, 140] on span "3/3 Required Fields Completed" at bounding box center [382, 137] width 96 height 9
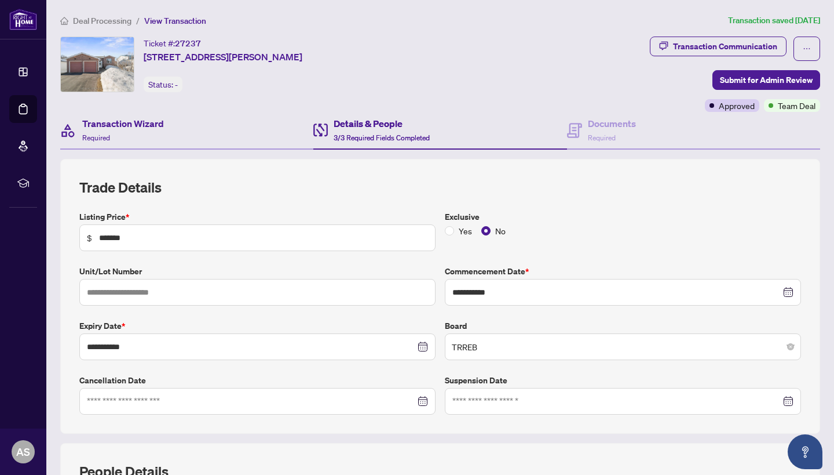
click at [185, 146] on div "Transaction Wizard Required" at bounding box center [186, 131] width 253 height 38
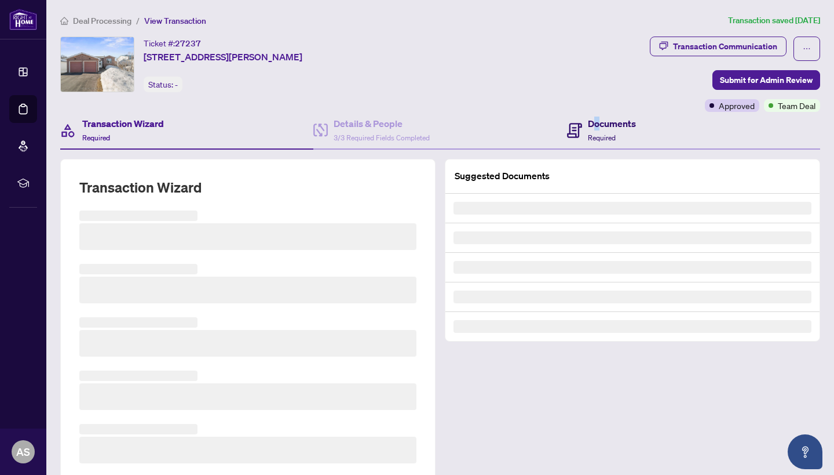
click at [597, 117] on h4 "Documents" at bounding box center [612, 123] width 48 height 14
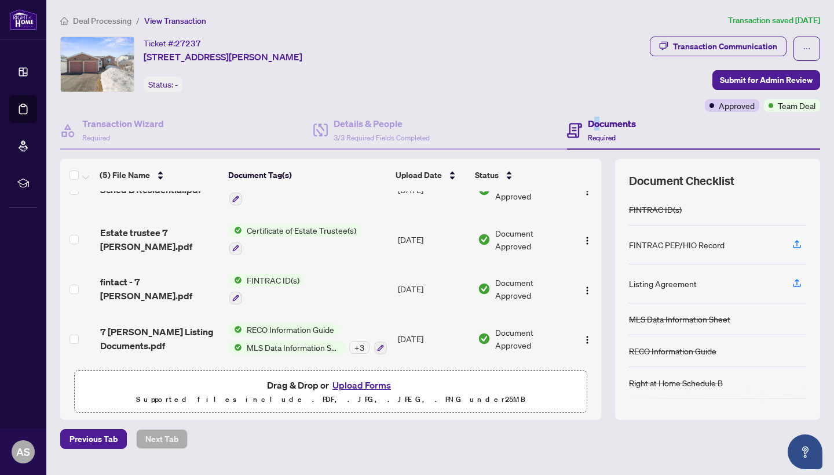
scroll to position [75, 0]
click at [198, 343] on span "7 [PERSON_NAME] Listing Documents.pdf" at bounding box center [160, 339] width 120 height 28
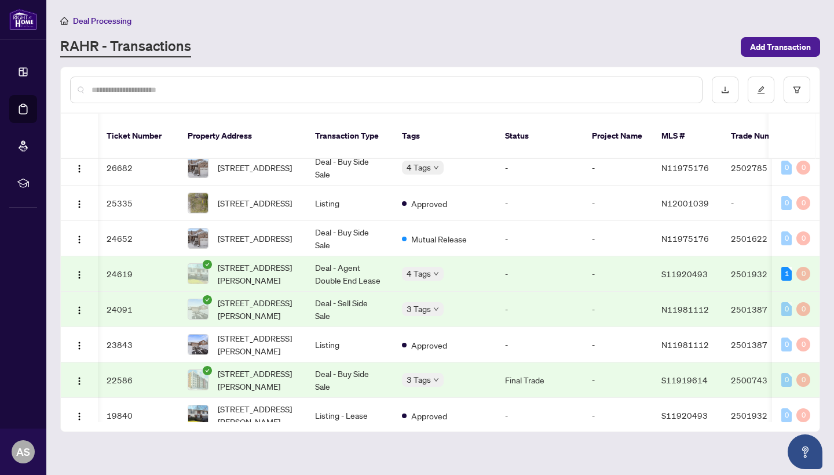
scroll to position [1569, 1]
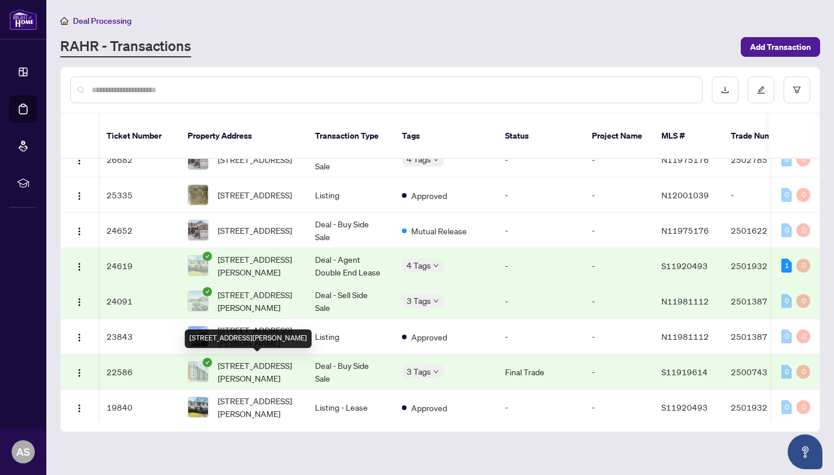
click at [289, 367] on span "[STREET_ADDRESS][PERSON_NAME]" at bounding box center [257, 371] width 79 height 25
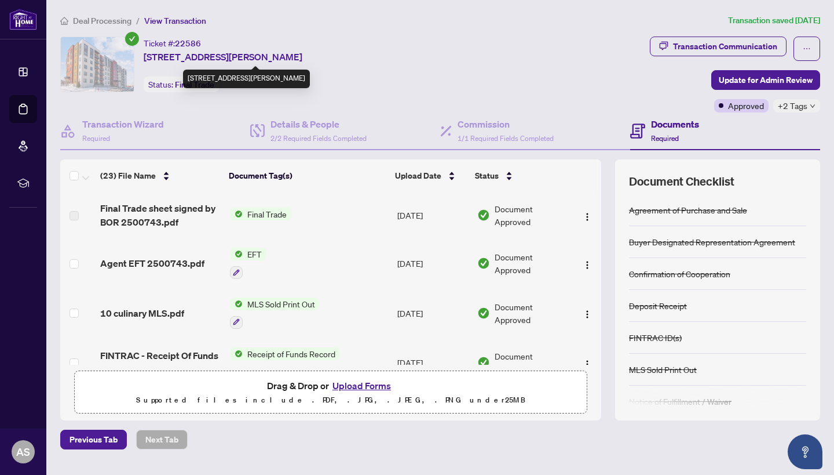
drag, startPoint x: 145, startPoint y: 56, endPoint x: 331, endPoint y: 58, distance: 186.6
click at [302, 58] on span "[STREET_ADDRESS][PERSON_NAME]" at bounding box center [223, 57] width 159 height 14
copy span "[STREET_ADDRESS][PERSON_NAME]"
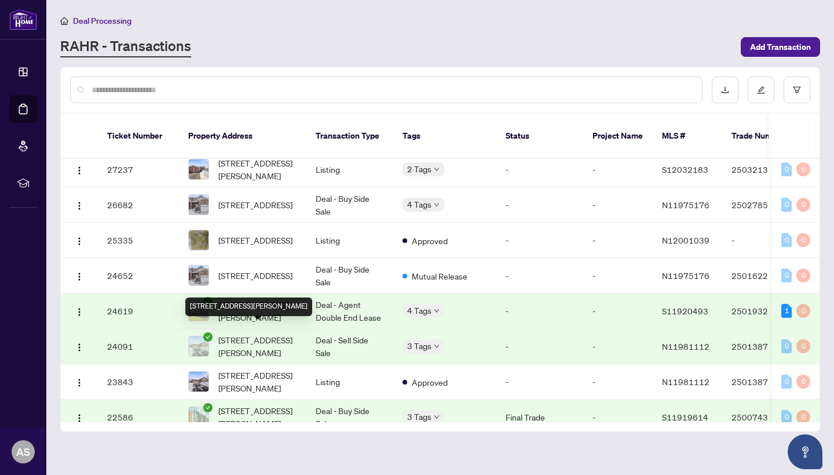
scroll to position [1522, 0]
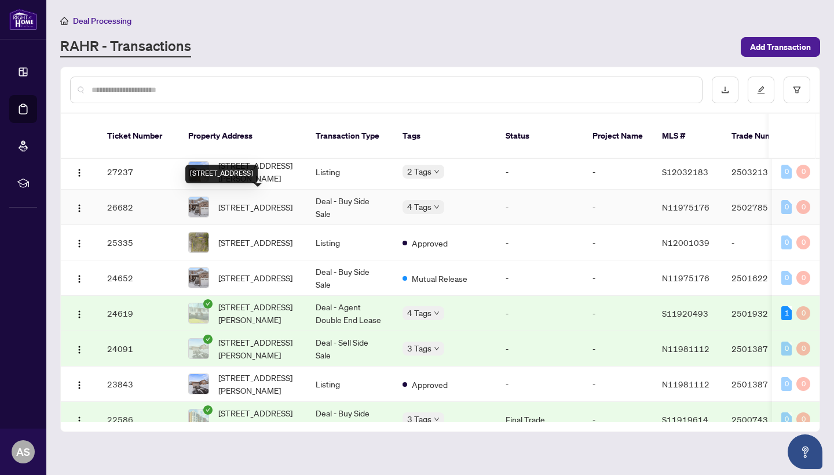
click at [269, 205] on span "[STREET_ADDRESS]" at bounding box center [255, 207] width 74 height 13
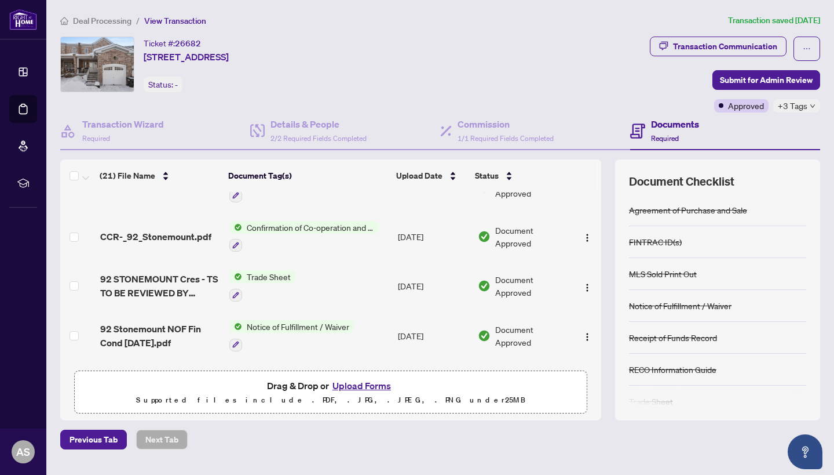
scroll to position [422, 0]
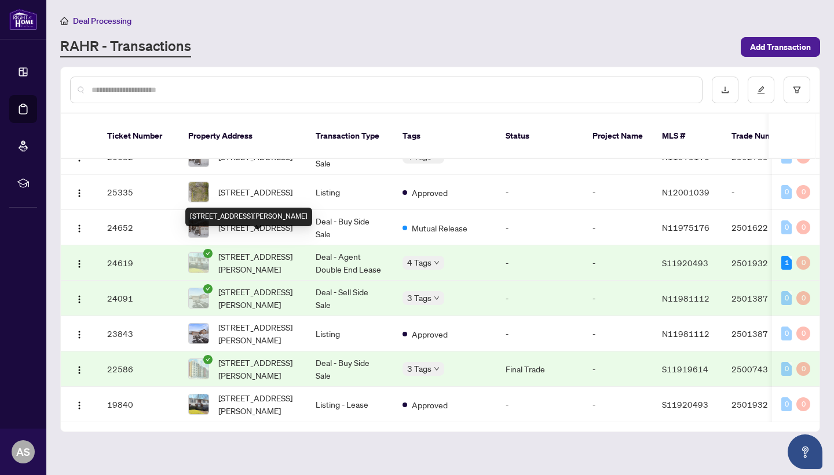
scroll to position [1585, 0]
click at [350, 212] on td "Deal - Buy Side Sale" at bounding box center [350, 227] width 87 height 35
click at [159, 210] on td "24652" at bounding box center [138, 227] width 81 height 35
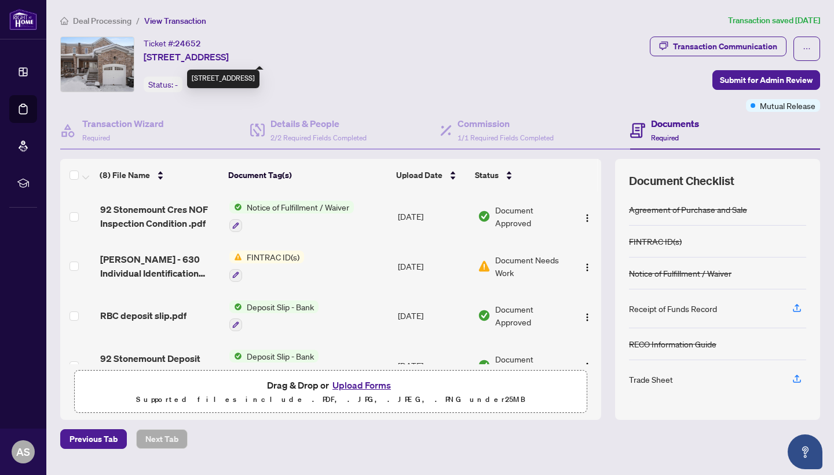
drag, startPoint x: 143, startPoint y: 56, endPoint x: 340, endPoint y: 56, distance: 197.6
click at [340, 56] on div "Ticket #: 24652 [STREET_ADDRESS] Status: -" at bounding box center [352, 65] width 585 height 56
copy span "[STREET_ADDRESS]"
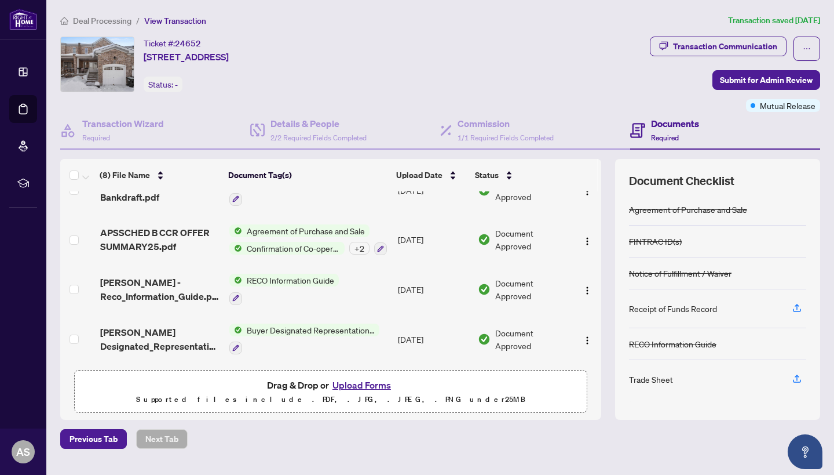
scroll to position [230, 0]
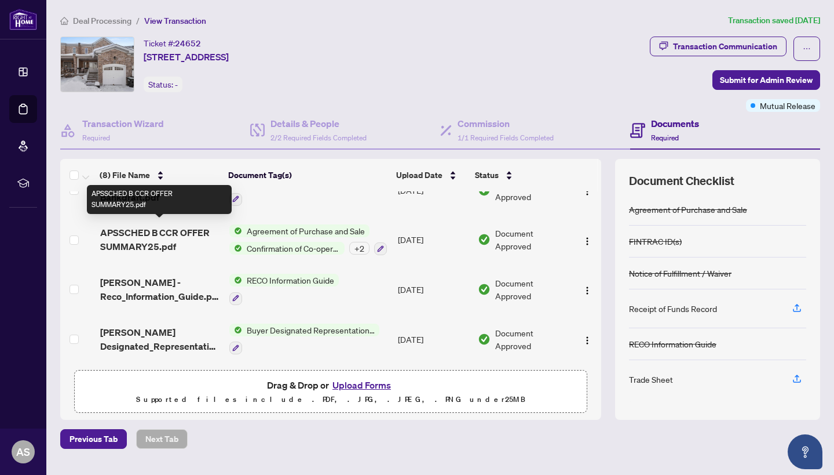
click at [154, 225] on span "APSSCHED B CCR OFFER SUMMARY25.pdf" at bounding box center [160, 239] width 120 height 28
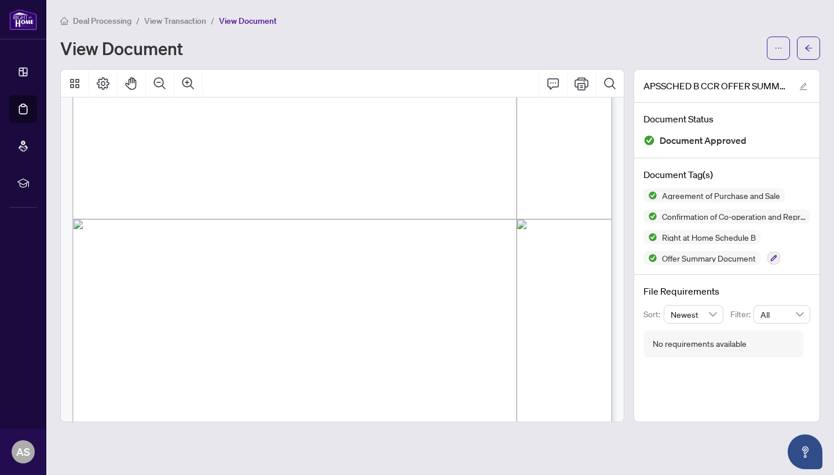
scroll to position [336, 0]
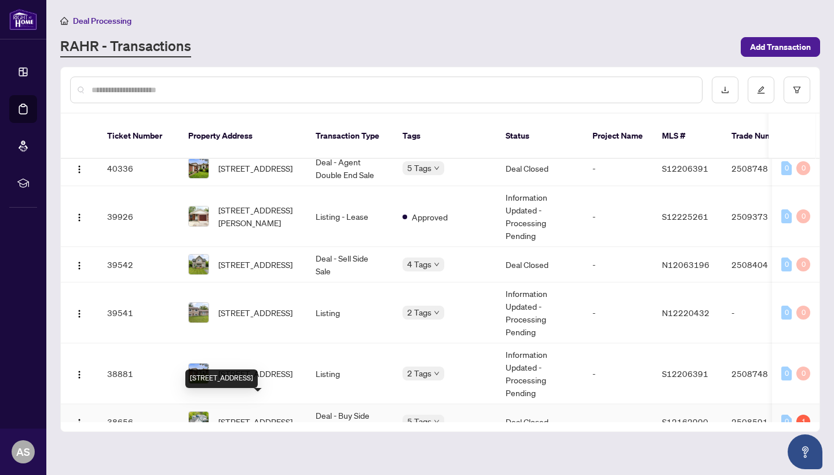
scroll to position [588, 0]
